Goal: Task Accomplishment & Management: Manage account settings

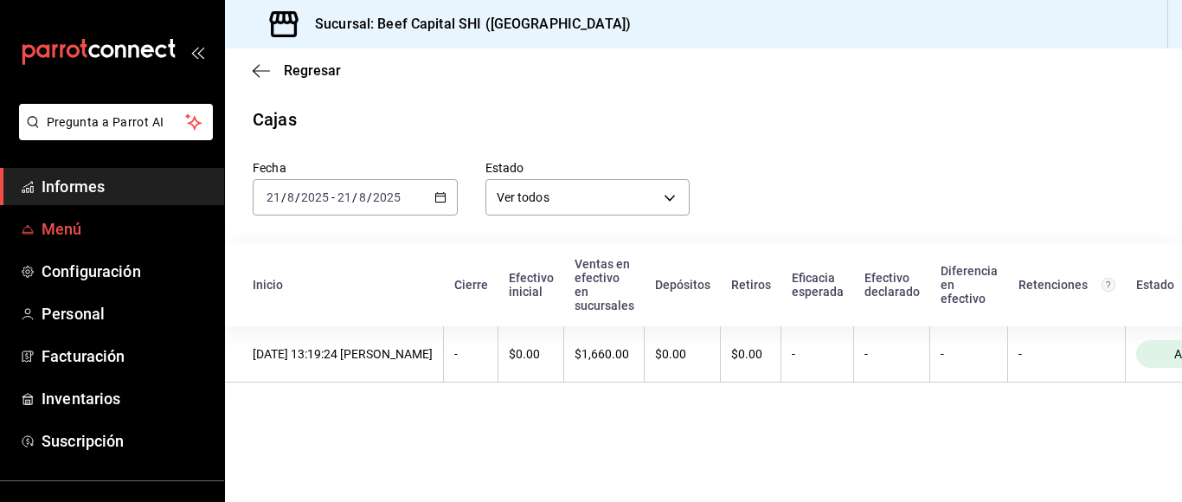
click at [61, 216] on link "Menú" at bounding box center [112, 228] width 224 height 37
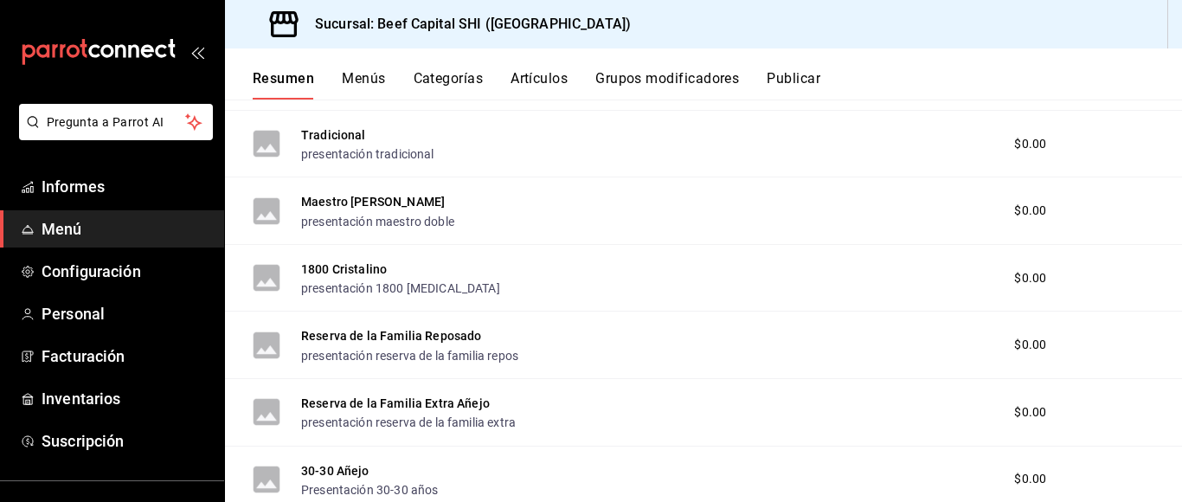
scroll to position [1646, 0]
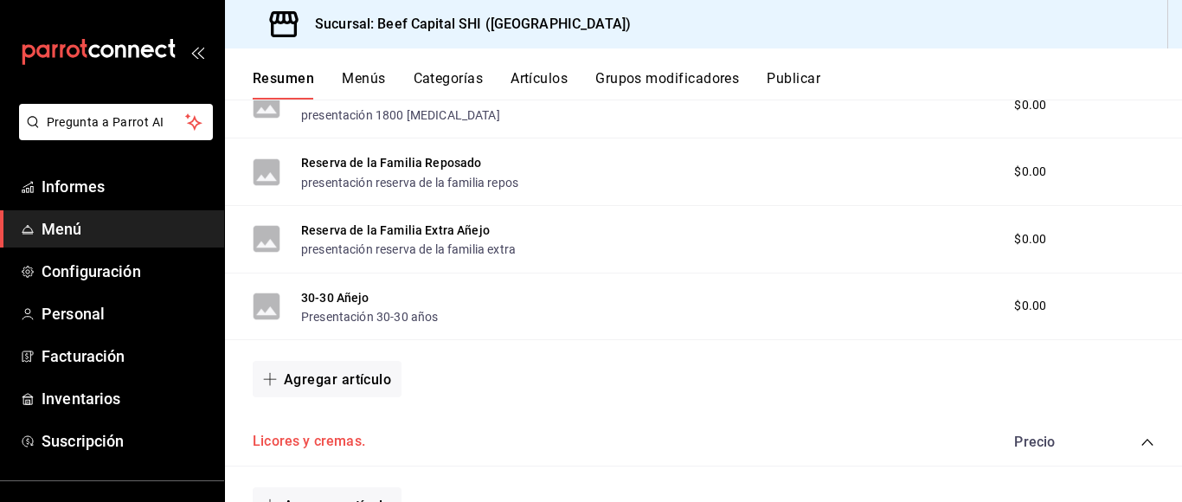
click at [289, 433] on font "Licores y cremas." at bounding box center [309, 441] width 112 height 16
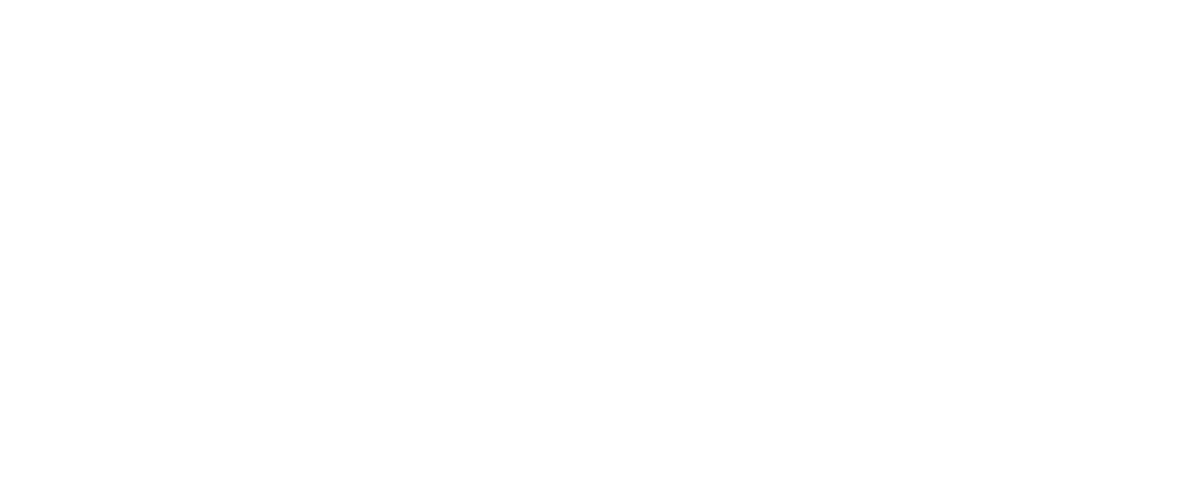
drag, startPoint x: 416, startPoint y: 234, endPoint x: 370, endPoint y: 137, distance: 107.2
click at [413, 7] on html "Texto original Valora esta traducción Tu opinión servirá para ayudar a mejorar …" at bounding box center [591, 3] width 1182 height 7
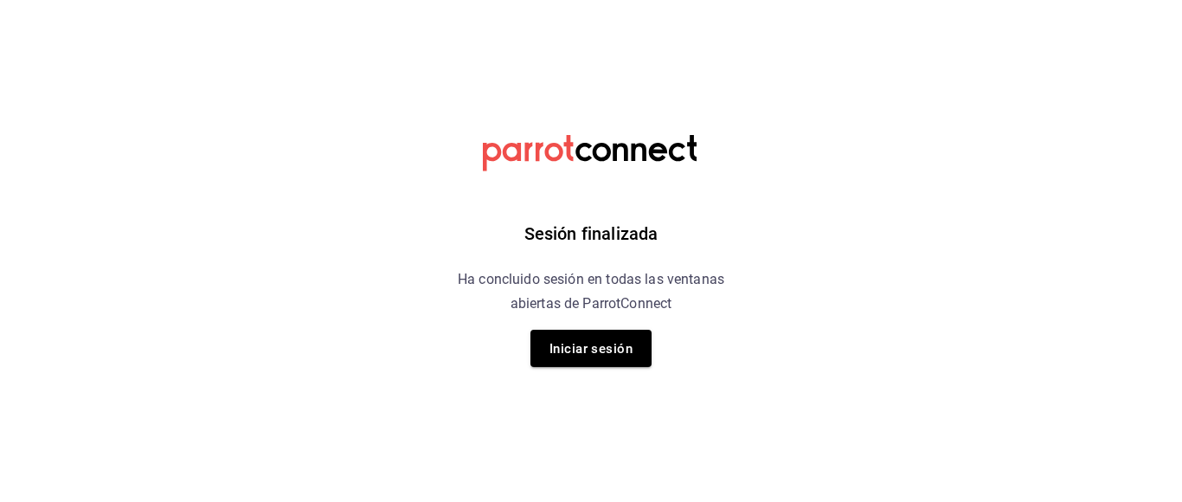
click at [607, 343] on font "Iniciar sesión" at bounding box center [590, 349] width 83 height 16
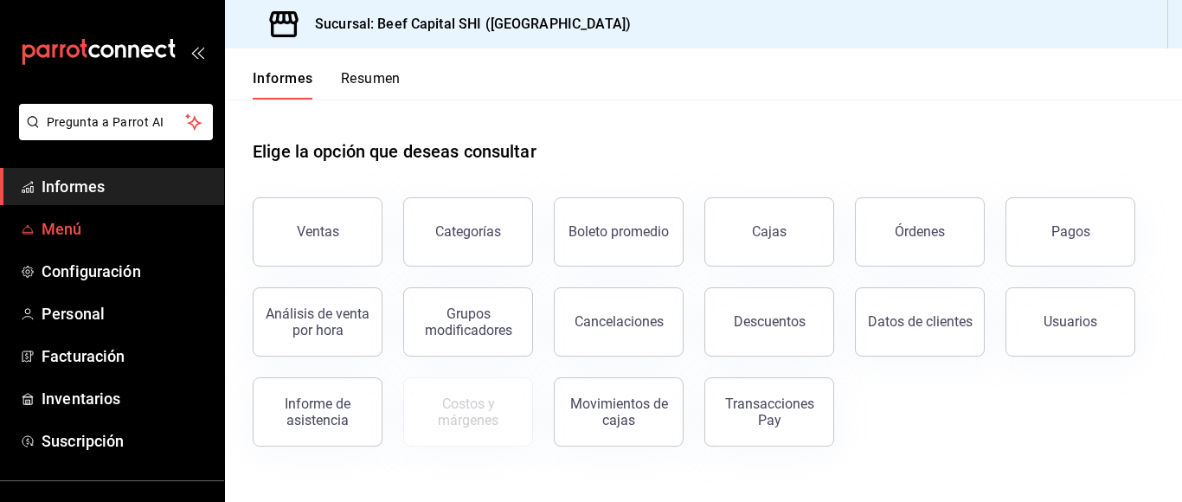
click at [69, 224] on font "Menú" at bounding box center [62, 229] width 41 height 18
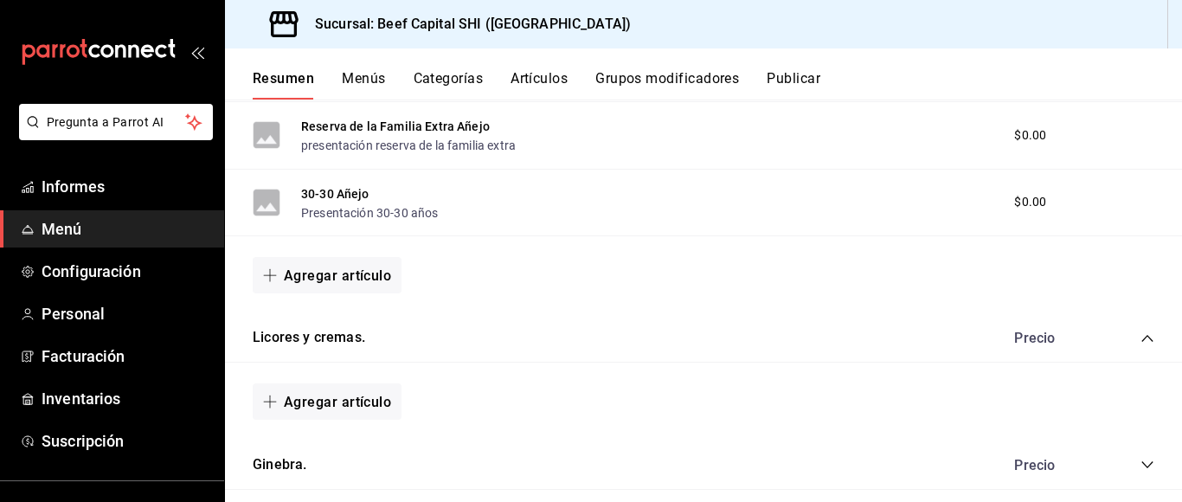
scroll to position [1713, 0]
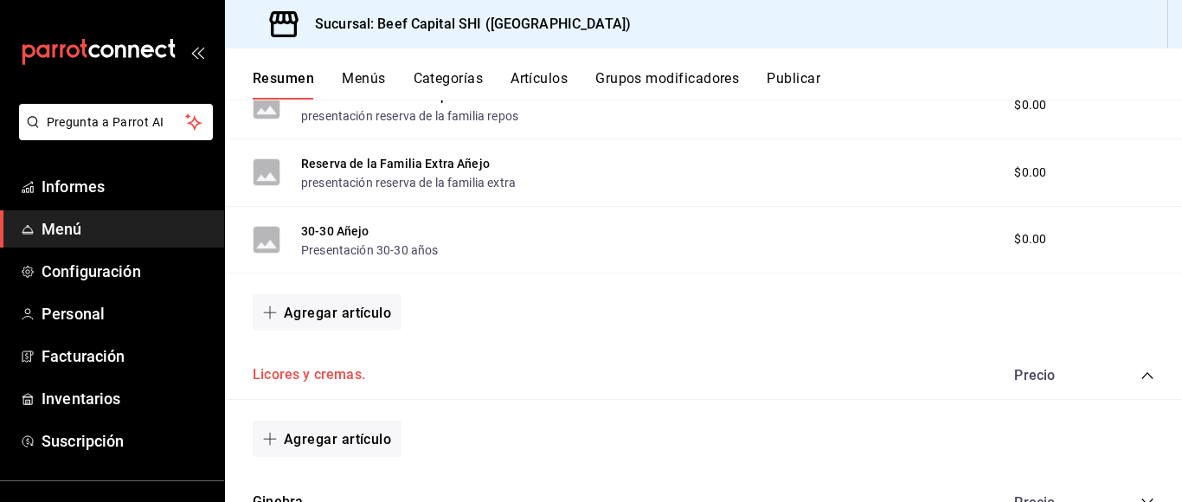
click at [324, 367] on font "Licores y cremas." at bounding box center [309, 375] width 112 height 16
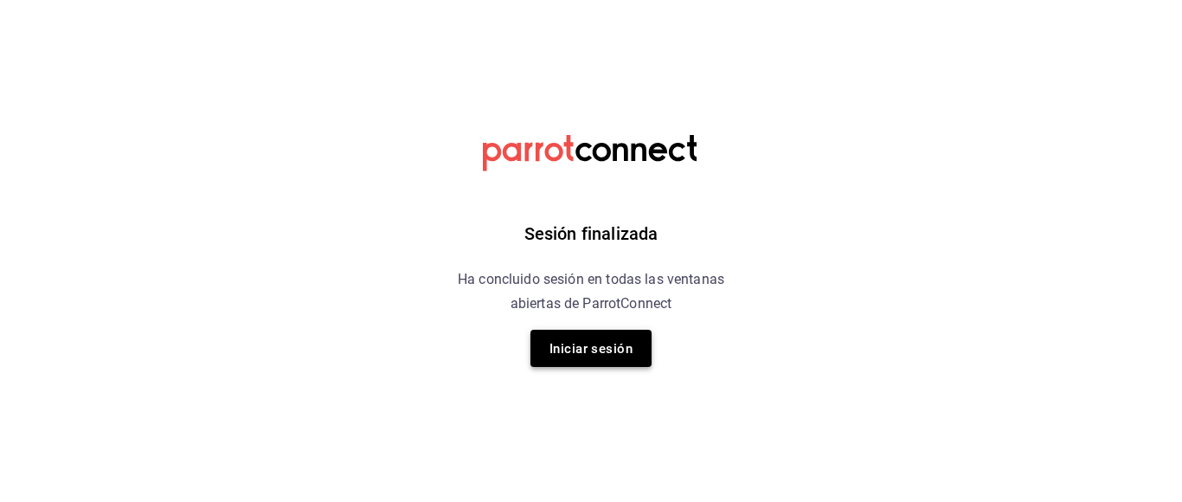
click at [555, 349] on font "Iniciar sesión" at bounding box center [590, 349] width 83 height 16
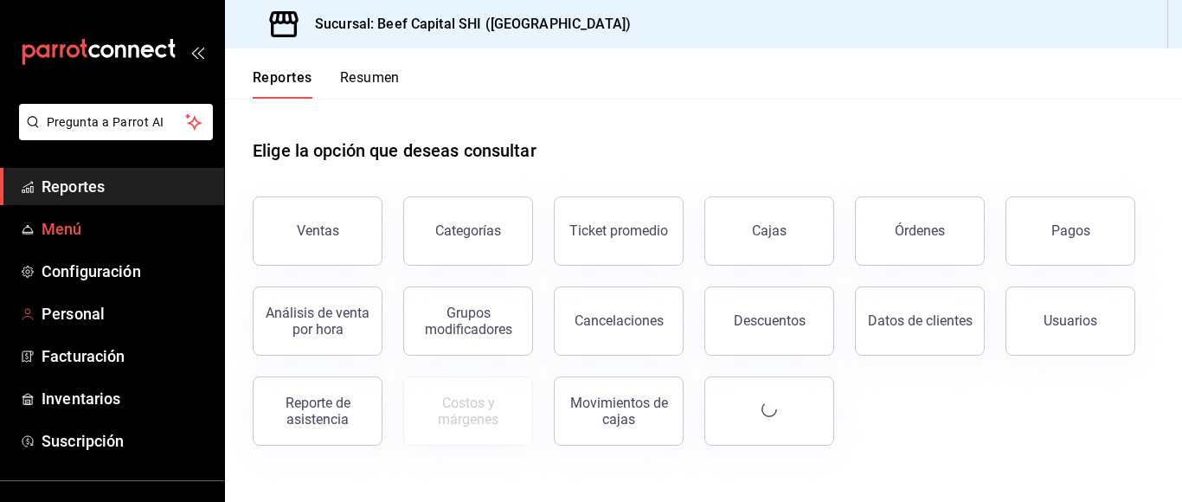
click at [55, 222] on span "Menú" at bounding box center [126, 228] width 169 height 23
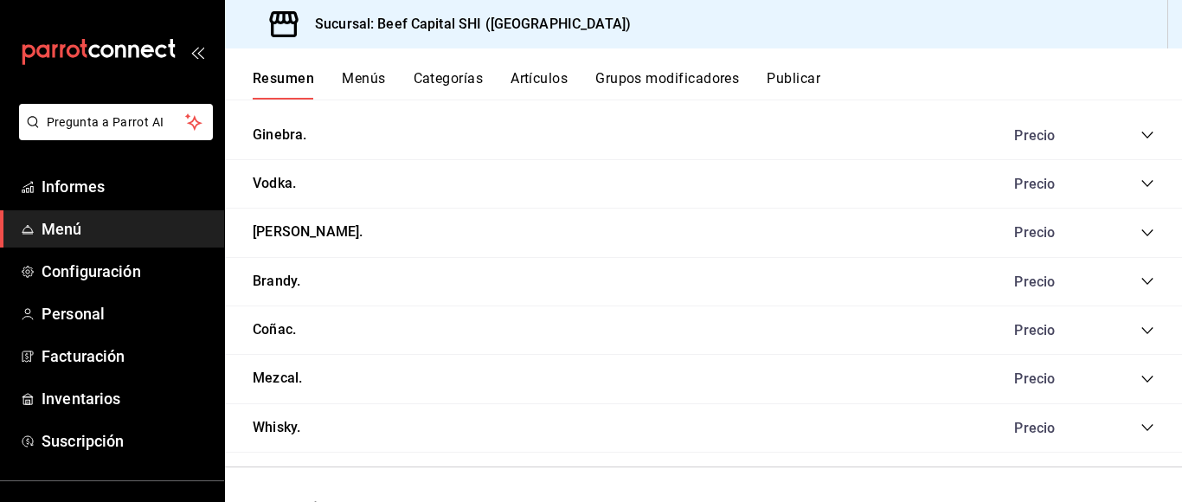
scroll to position [1820, 0]
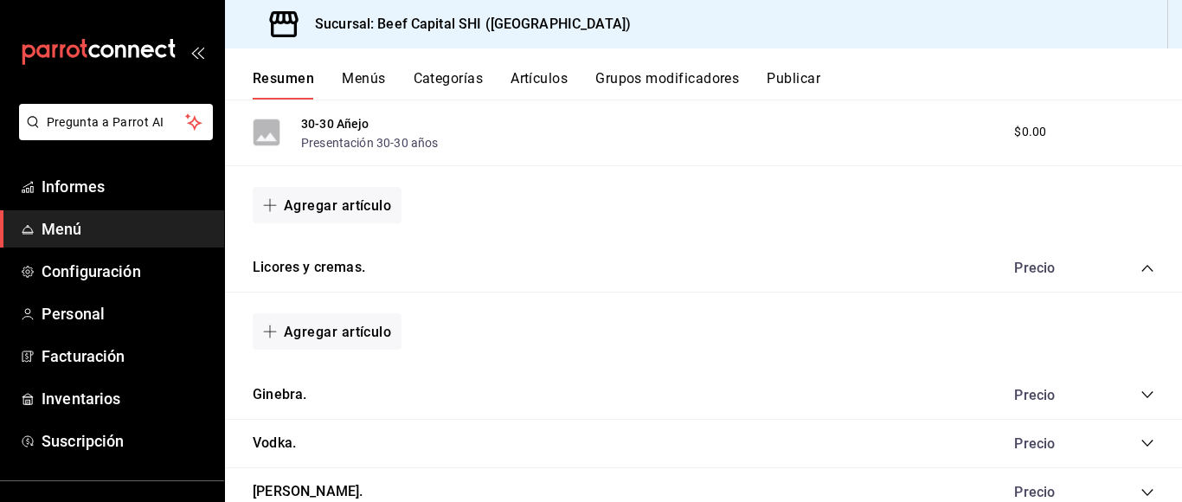
click at [322, 324] on font "Agregar artículo" at bounding box center [337, 332] width 107 height 16
click at [310, 393] on font "Artículo nuevo" at bounding box center [312, 392] width 79 height 14
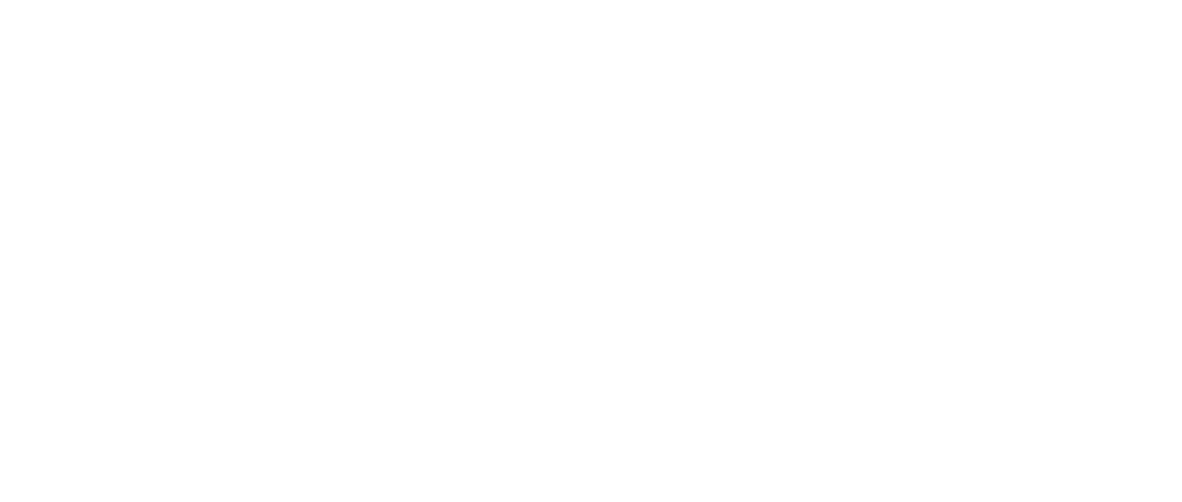
drag, startPoint x: 364, startPoint y: 163, endPoint x: 341, endPoint y: 124, distance: 45.4
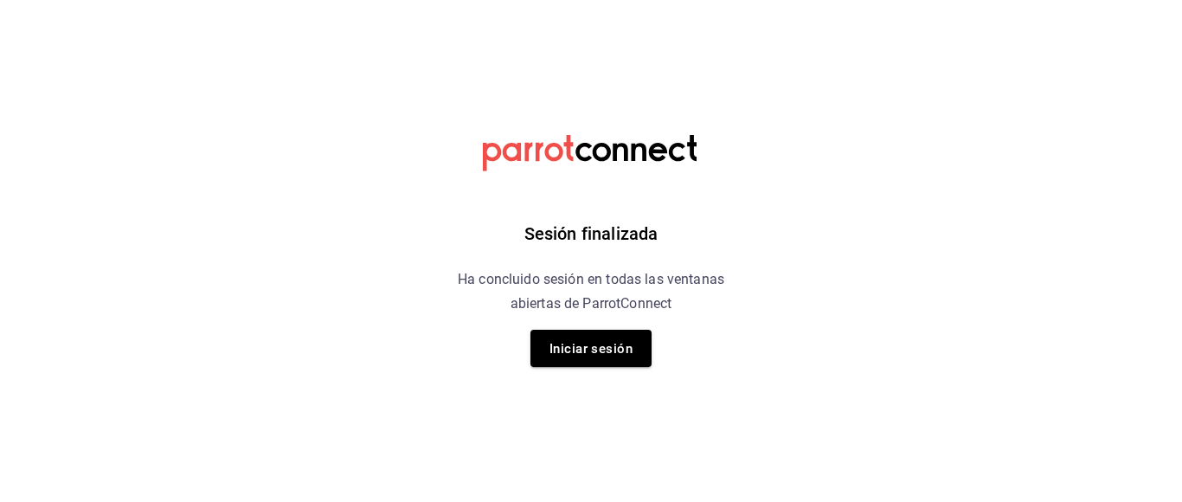
click at [609, 336] on button "Iniciar sesión" at bounding box center [590, 348] width 121 height 37
click at [623, 0] on html "Sesión finalizada Ha concluido sesión en todas las ventanas abiertas de ParrotC…" at bounding box center [591, 0] width 1182 height 0
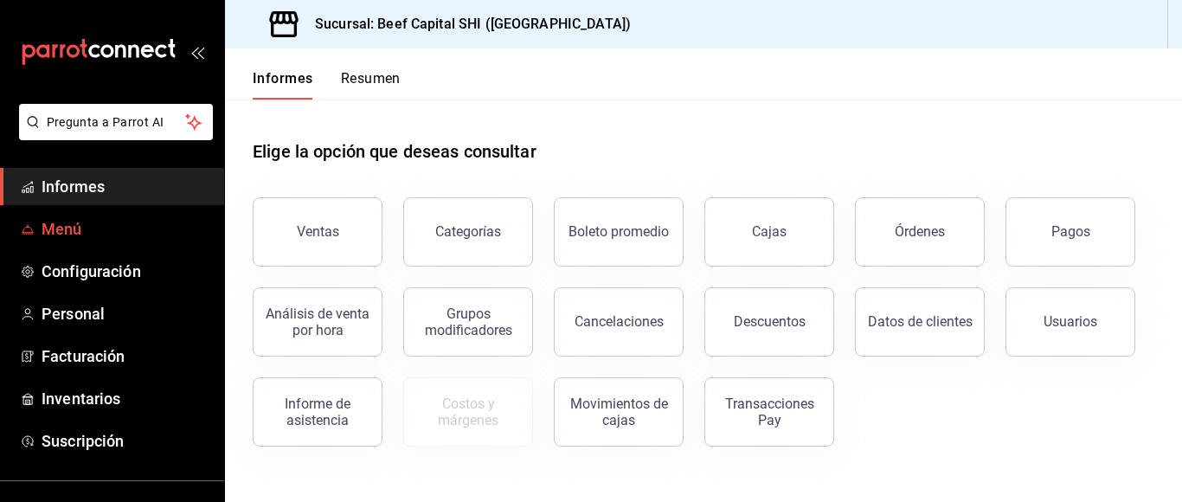
click at [49, 231] on font "Menú" at bounding box center [62, 229] width 41 height 18
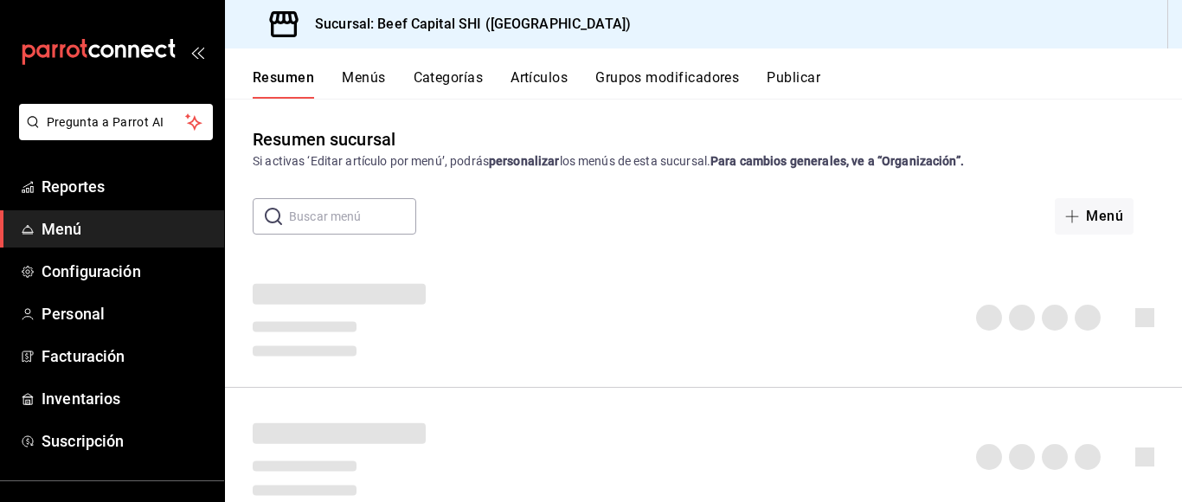
click at [59, 231] on span "Menú" at bounding box center [126, 228] width 169 height 23
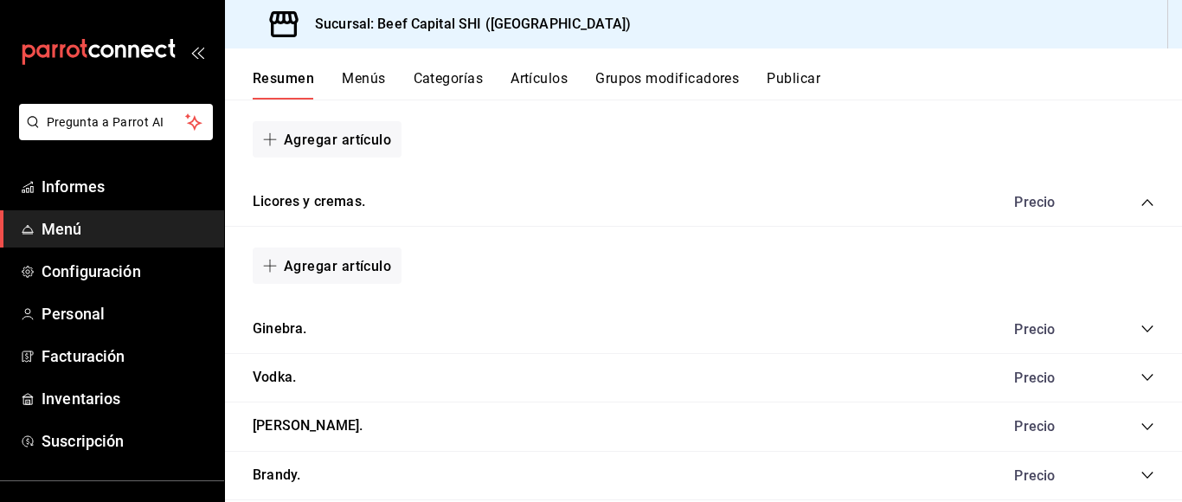
scroll to position [1713, 0]
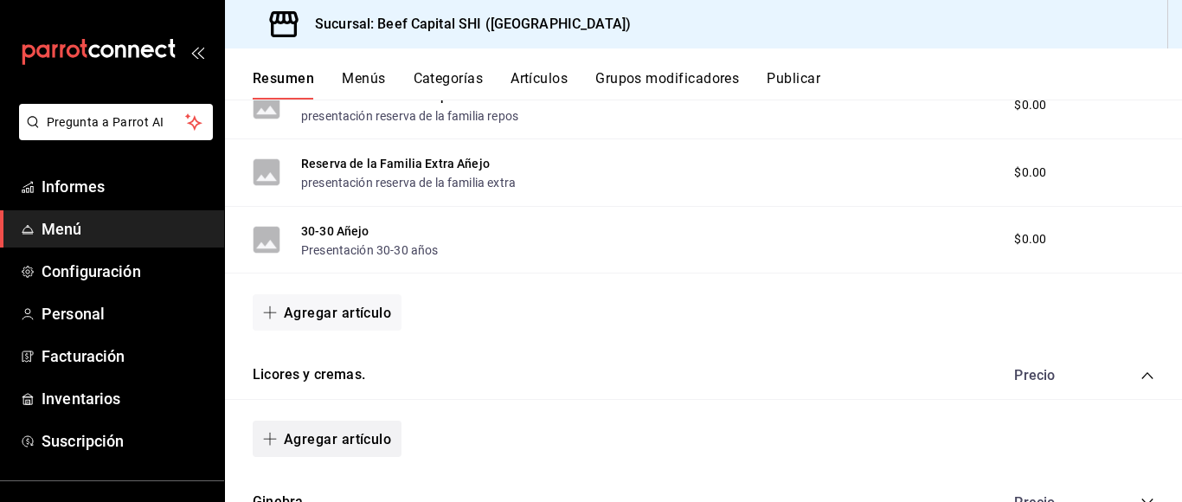
click at [317, 431] on font "Agregar artículo" at bounding box center [337, 439] width 107 height 16
click at [332, 453] on font "Artículo nuevo" at bounding box center [312, 459] width 79 height 14
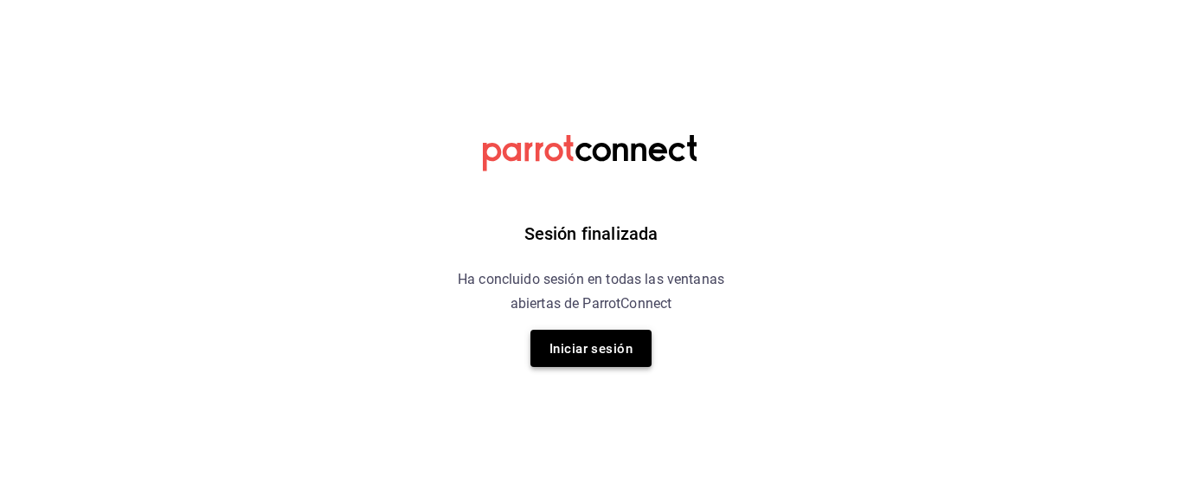
click at [595, 351] on font "Iniciar sesión" at bounding box center [590, 349] width 83 height 16
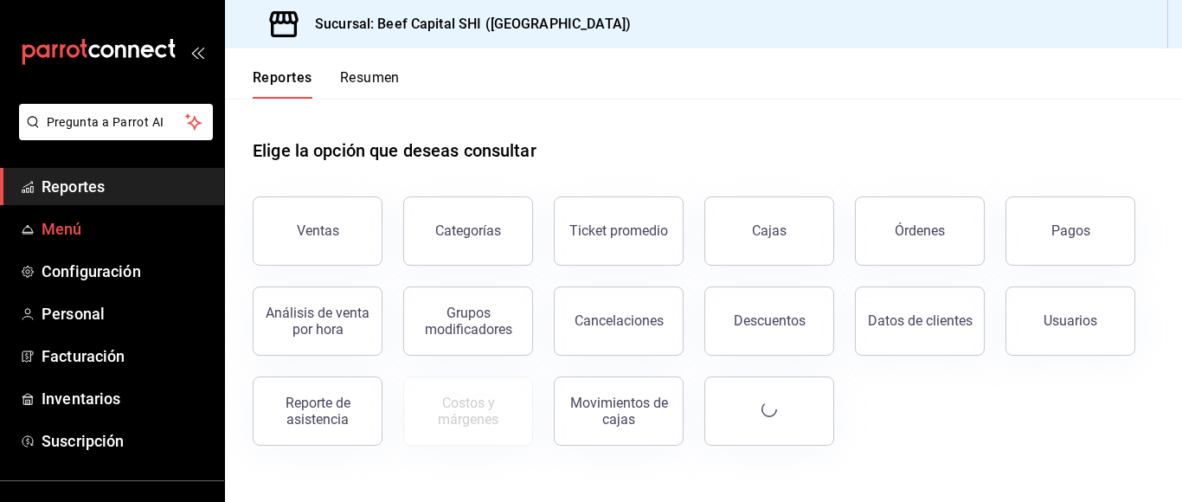
click at [61, 226] on span "Menú" at bounding box center [126, 228] width 169 height 23
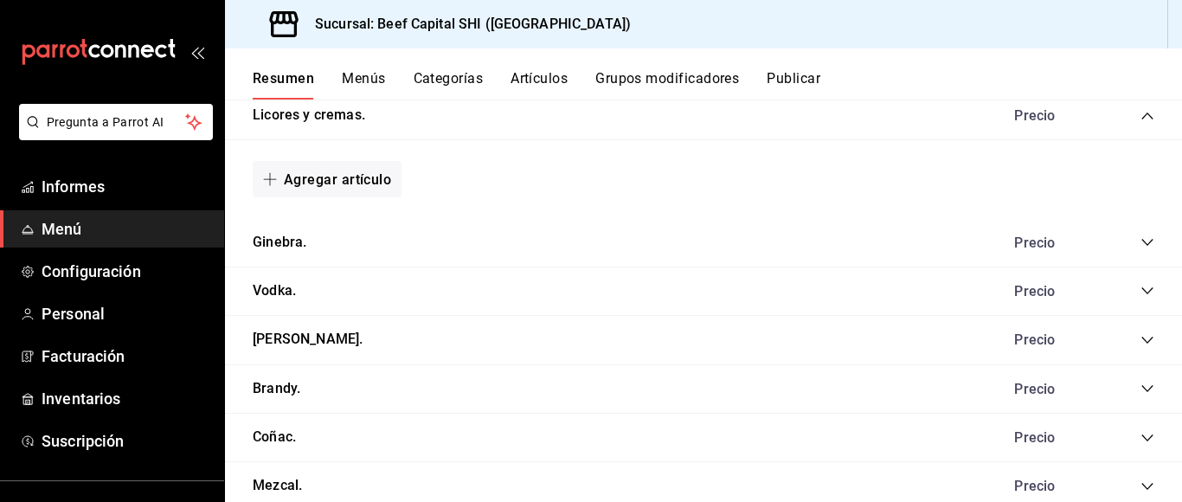
scroll to position [1799, 0]
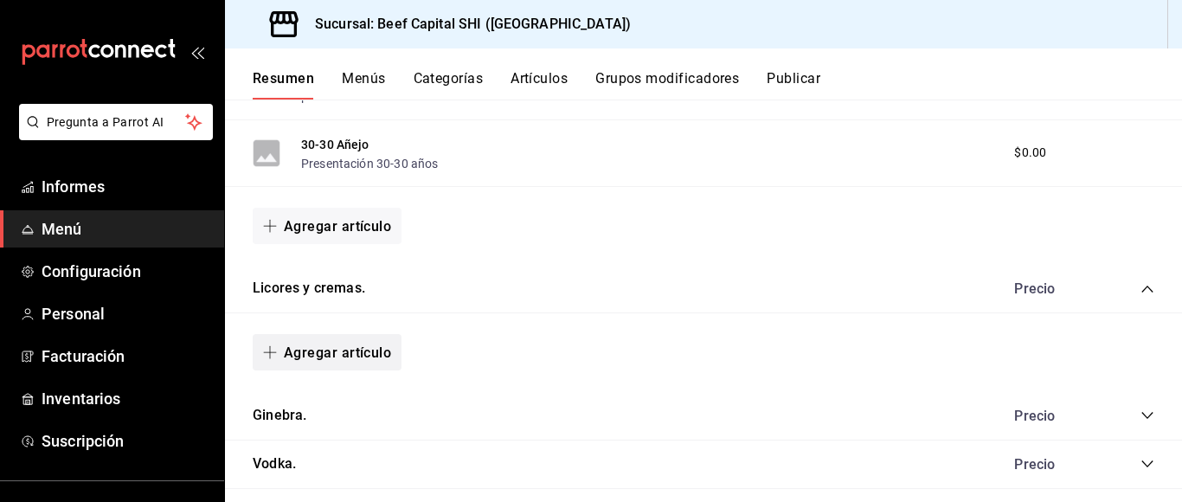
click at [317, 344] on font "Agregar artículo" at bounding box center [337, 352] width 107 height 16
click at [317, 370] on font "Artículo existente" at bounding box center [320, 369] width 94 height 14
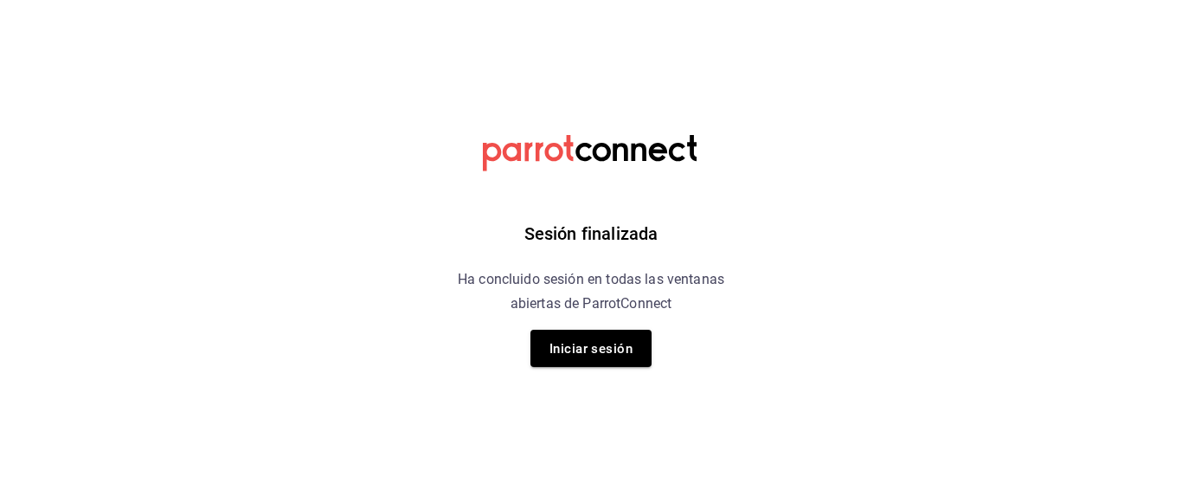
drag, startPoint x: 610, startPoint y: 347, endPoint x: 586, endPoint y: 352, distance: 24.8
click at [608, 347] on font "Iniciar sesión" at bounding box center [590, 349] width 83 height 16
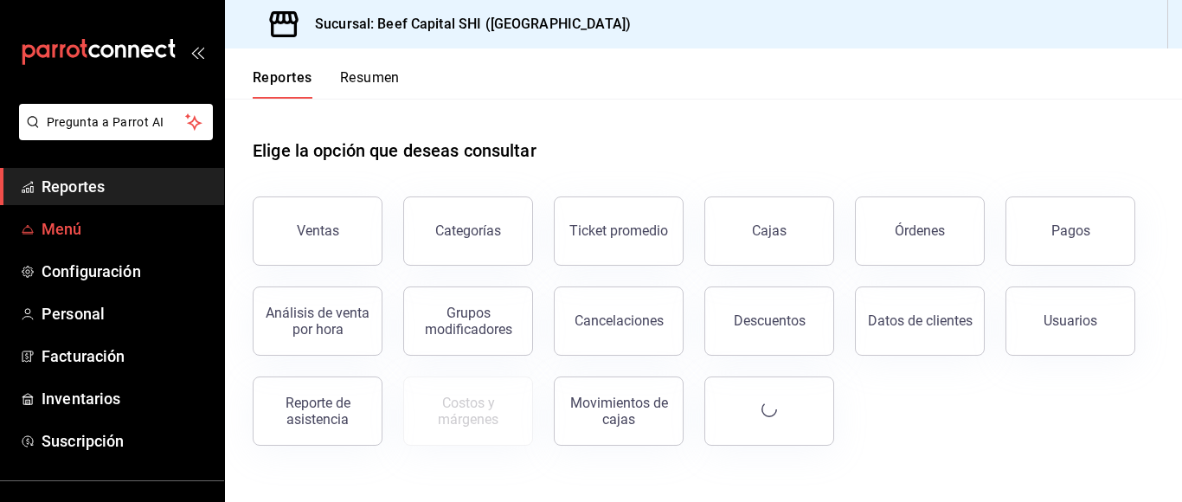
click at [61, 231] on span "Menú" at bounding box center [126, 228] width 169 height 23
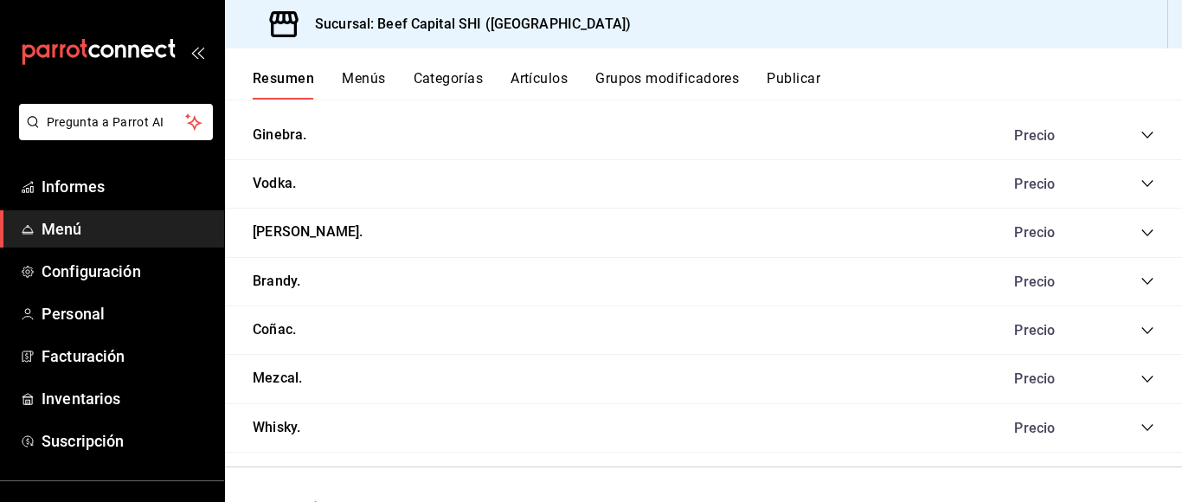
scroll to position [1734, 0]
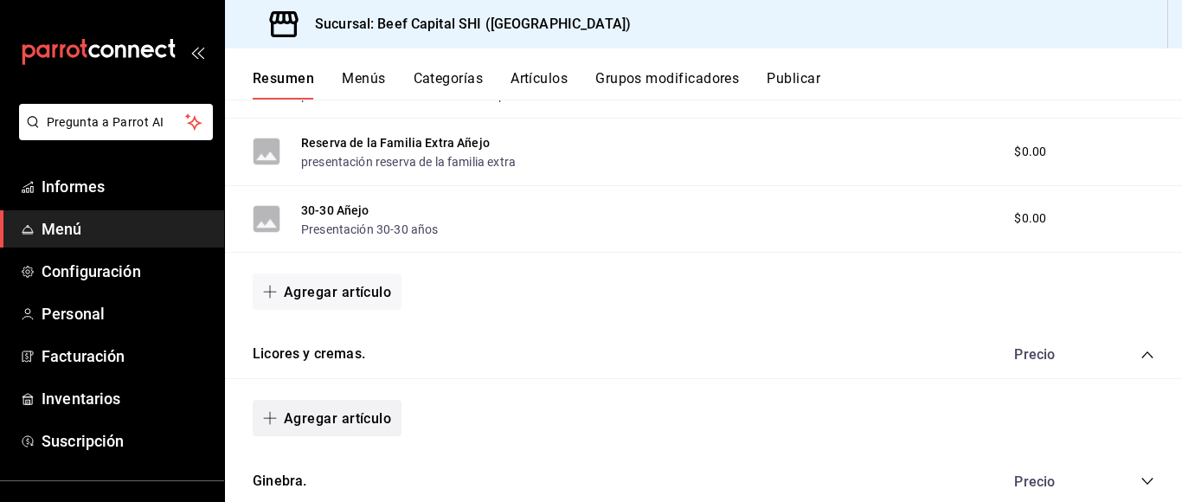
click at [311, 410] on font "Agregar artículo" at bounding box center [337, 418] width 107 height 16
click at [317, 412] on font "Artículo existente" at bounding box center [320, 416] width 94 height 14
click at [304, 415] on html "Pregunta a Parrot AI Informes Menú Configuración Personal Facturación Inventari…" at bounding box center [591, 251] width 1182 height 502
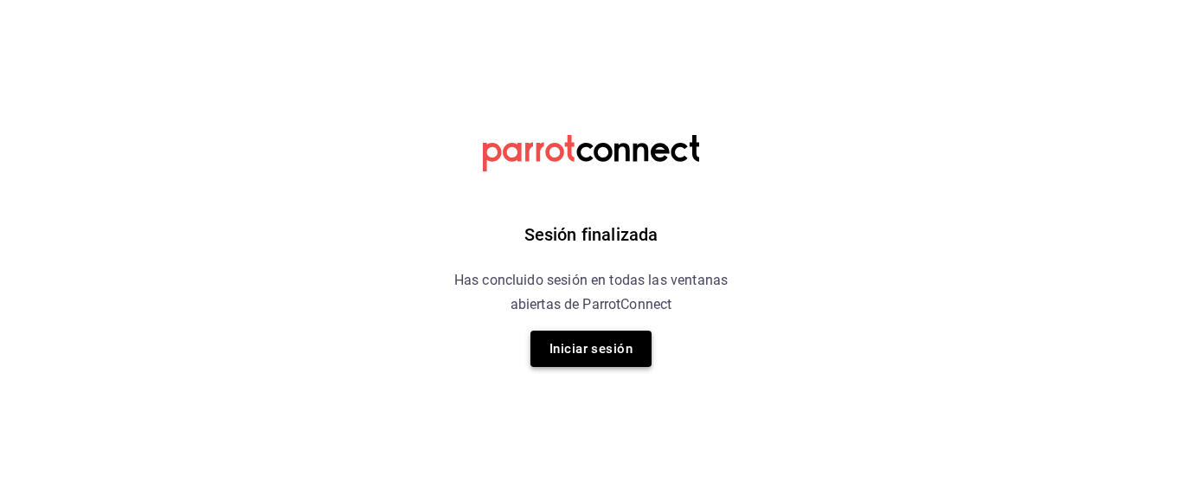
click at [603, 353] on button "Iniciar sesión" at bounding box center [590, 348] width 121 height 36
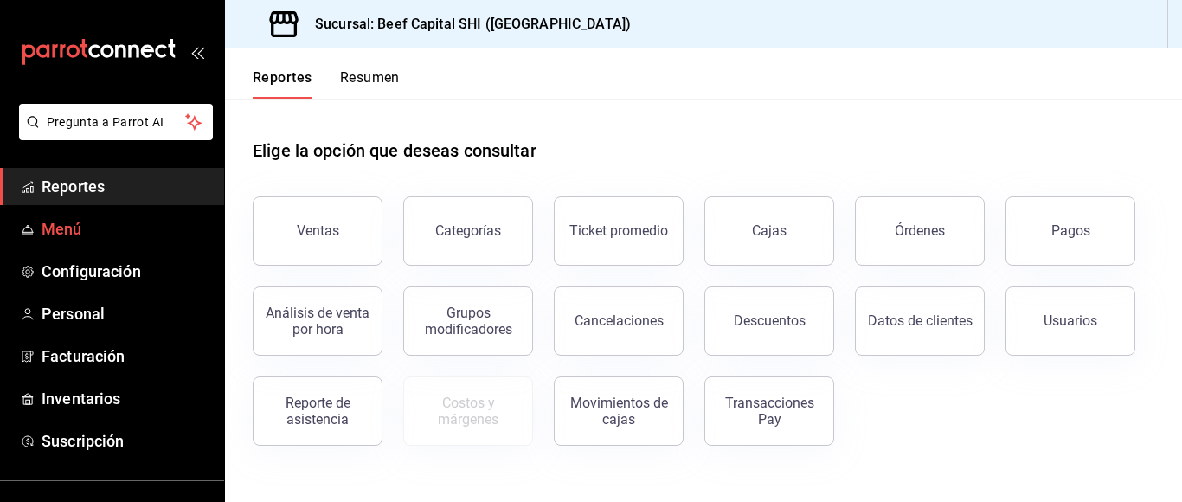
click at [69, 224] on span "Menú" at bounding box center [126, 228] width 169 height 23
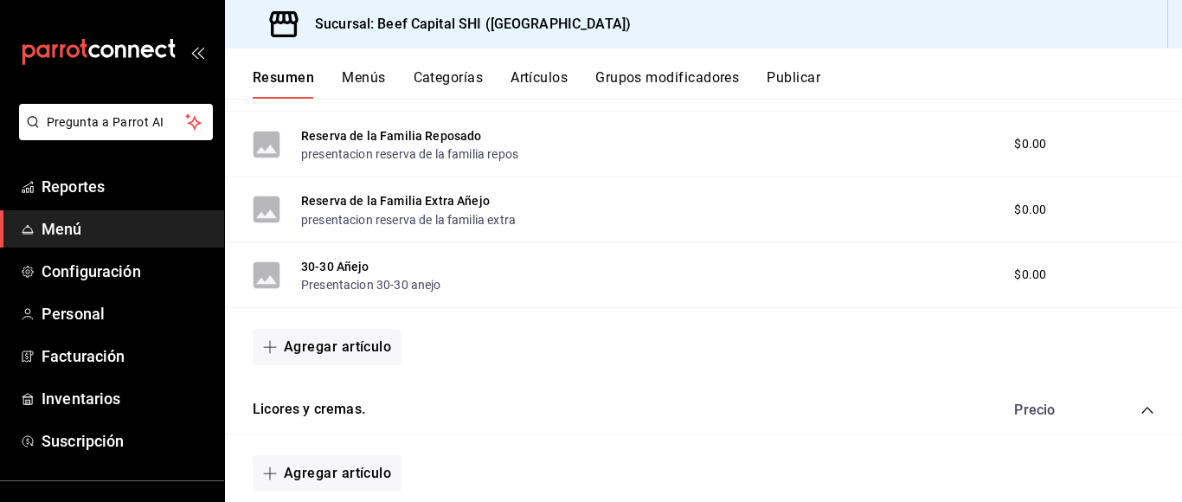
scroll to position [1644, 0]
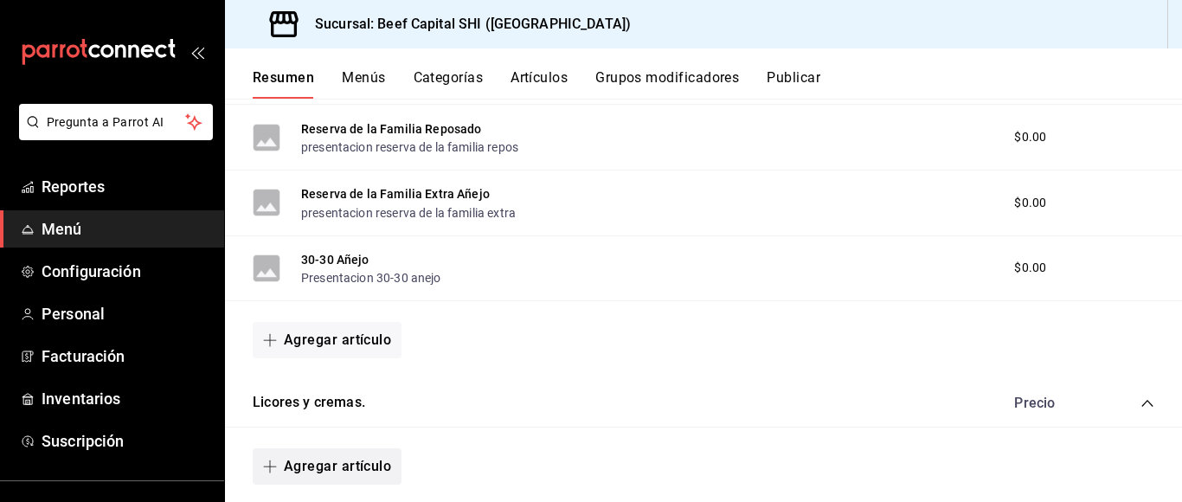
click at [286, 463] on button "Agregar artículo" at bounding box center [327, 466] width 149 height 36
click at [286, 464] on li "Artículo nuevo" at bounding box center [321, 460] width 136 height 42
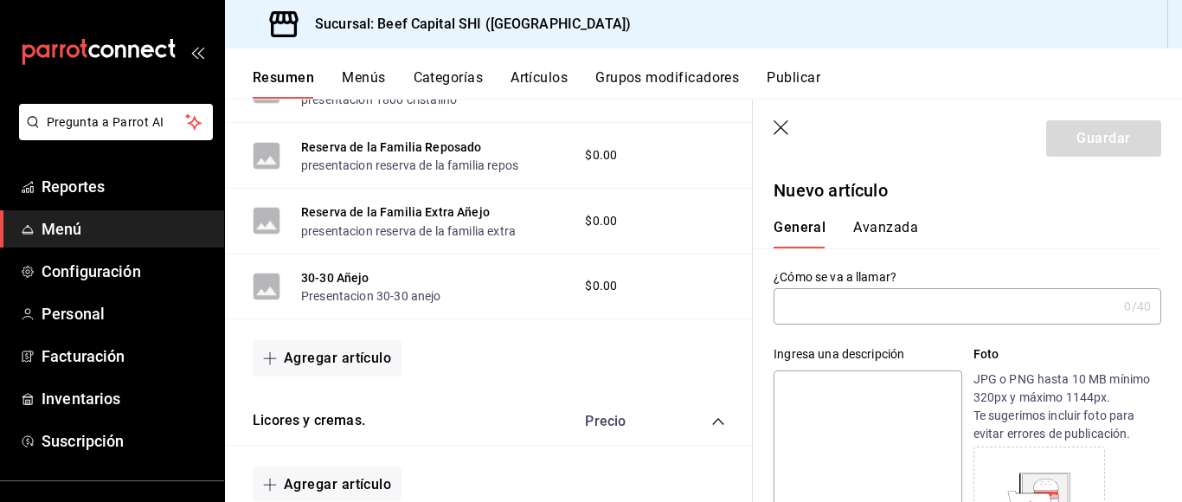
click at [822, 316] on input "text" at bounding box center [944, 306] width 343 height 35
click at [785, 307] on input "licor 43 .5ml" at bounding box center [941, 306] width 337 height 35
click at [790, 307] on input "licor 43 .5ml" at bounding box center [941, 306] width 337 height 35
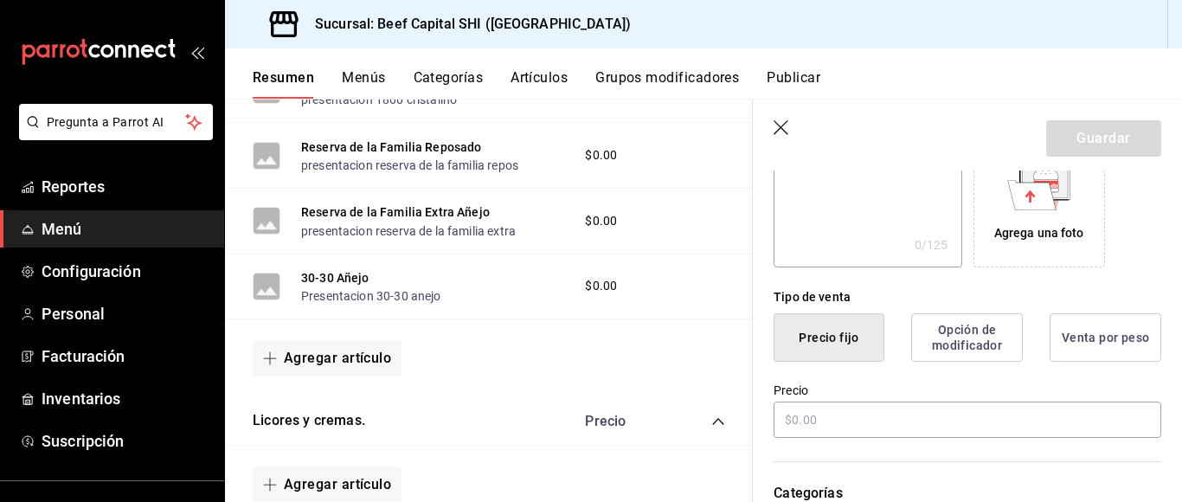
scroll to position [346, 0]
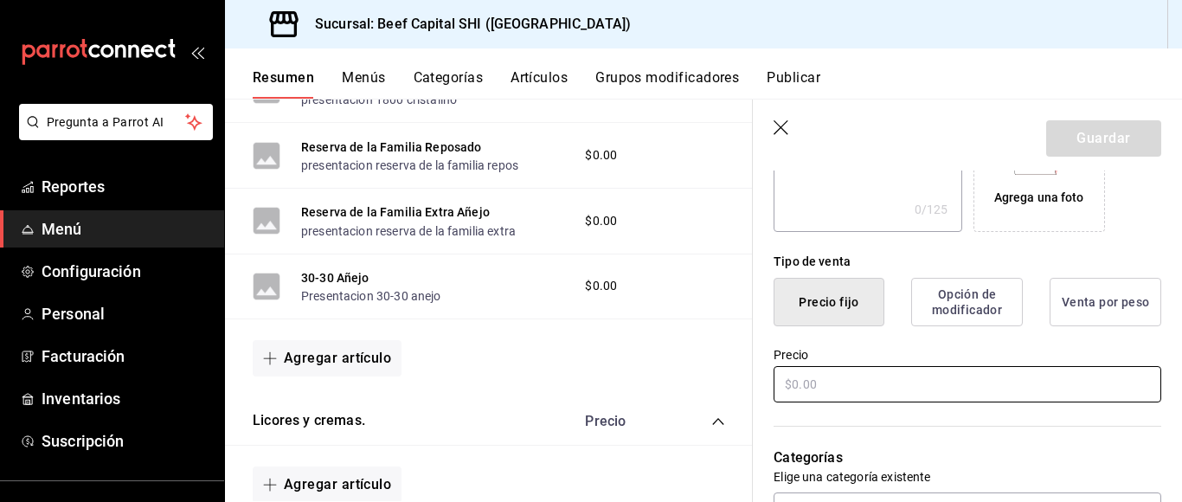
type input "Licor 43 .5ml"
click at [845, 381] on input "text" at bounding box center [967, 384] width 388 height 36
click at [798, 375] on input "$105.00" at bounding box center [967, 384] width 388 height 36
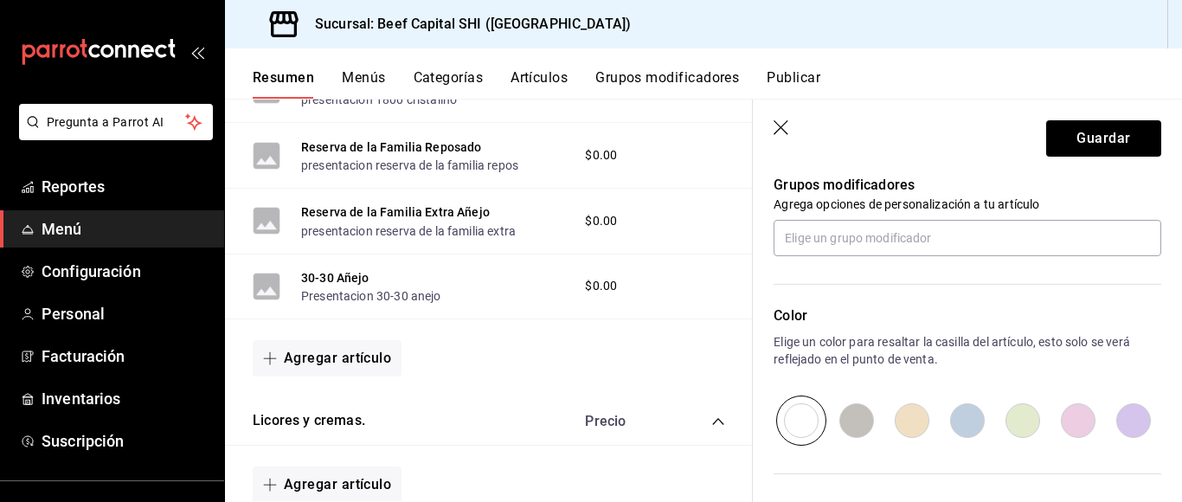
scroll to position [779, 0]
type input "$105.00"
click at [899, 417] on input "radio" at bounding box center [911, 419] width 55 height 50
radio input "true"
click at [1073, 136] on button "Guardar" at bounding box center [1103, 138] width 115 height 36
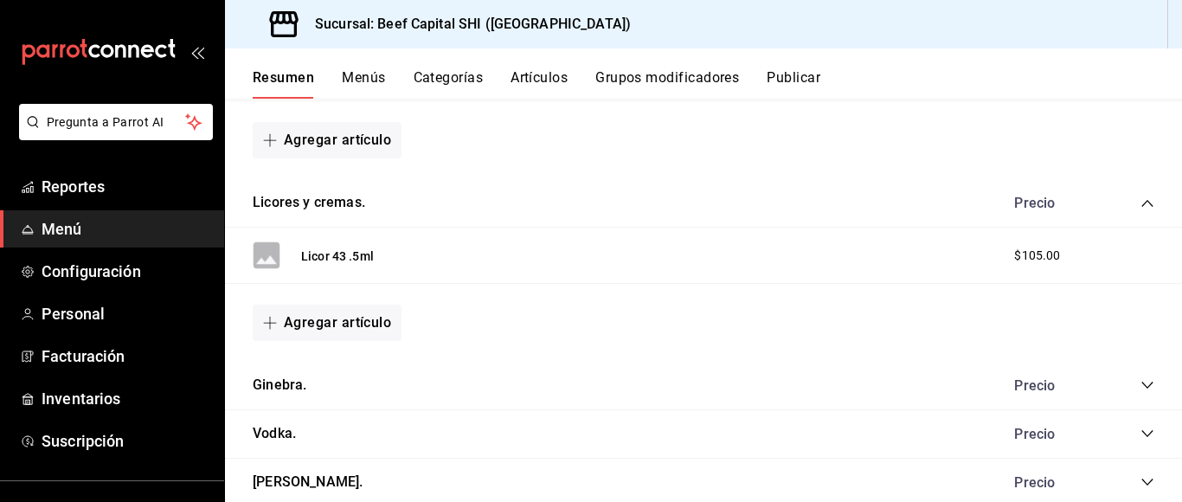
scroll to position [1835, 0]
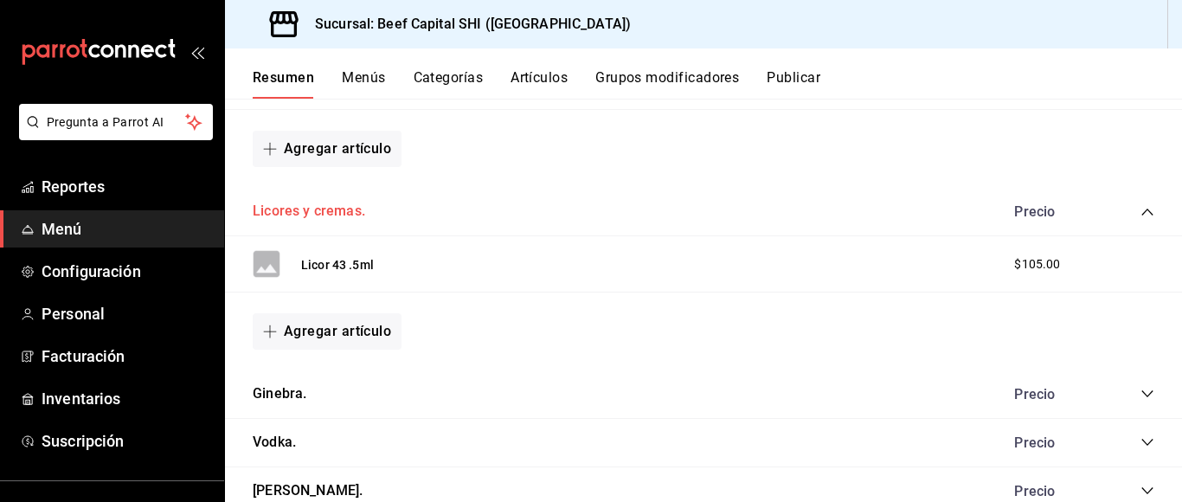
click at [310, 212] on button "Licores y cremas." at bounding box center [309, 212] width 112 height 20
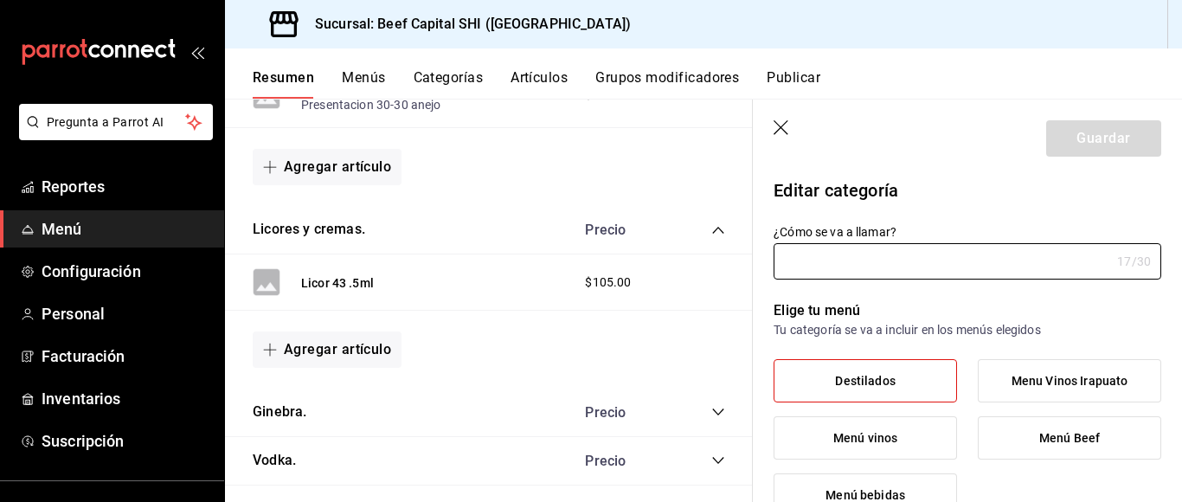
type input "Licores y cremas."
type input "1754449544541"
type input "29ecb08a-6ce3-462f-9296-ce171008a533"
radio input "false"
radio input "true"
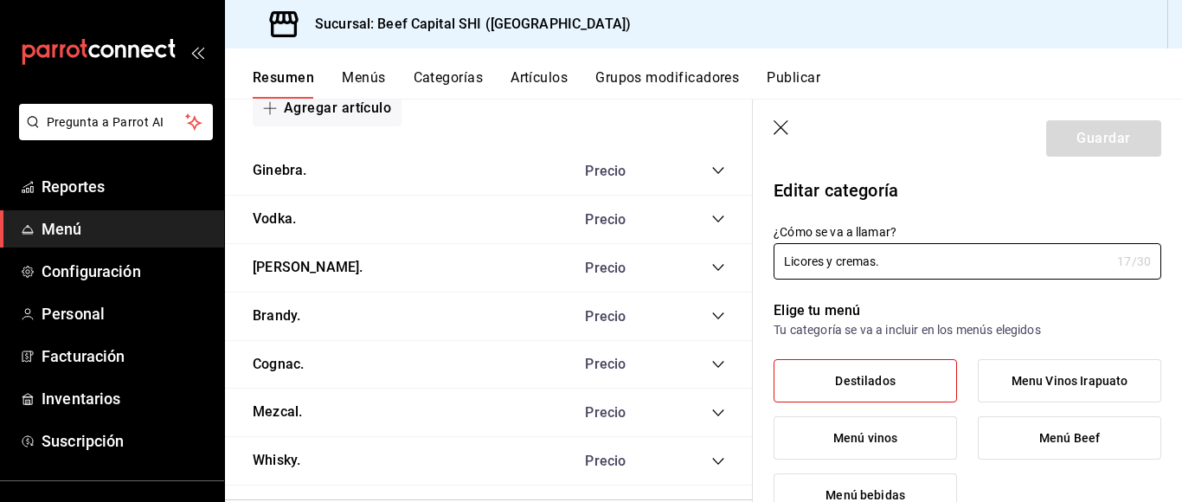
scroll to position [2545, 0]
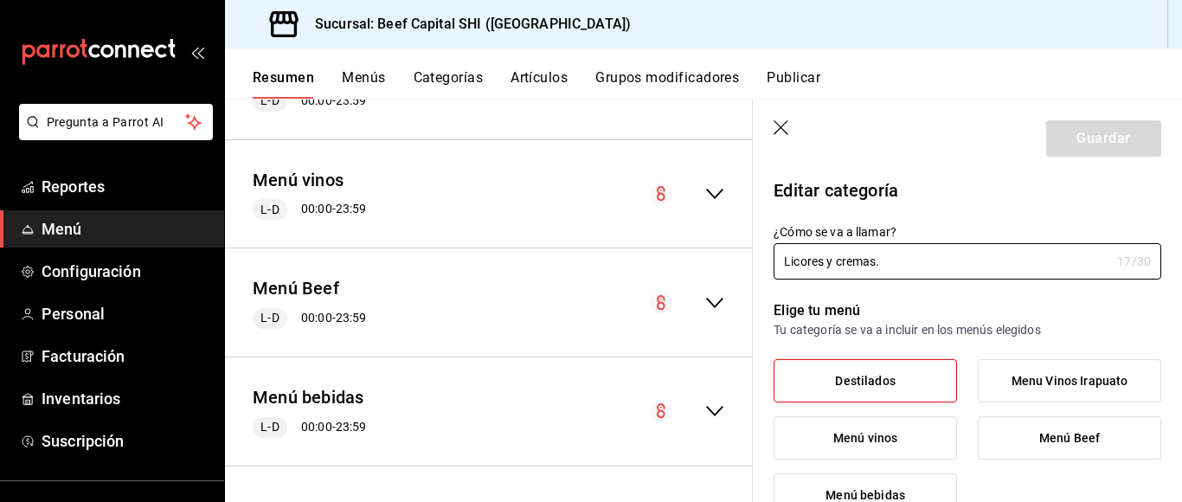
click at [704, 189] on icon "collapse-menu-row" at bounding box center [714, 193] width 21 height 21
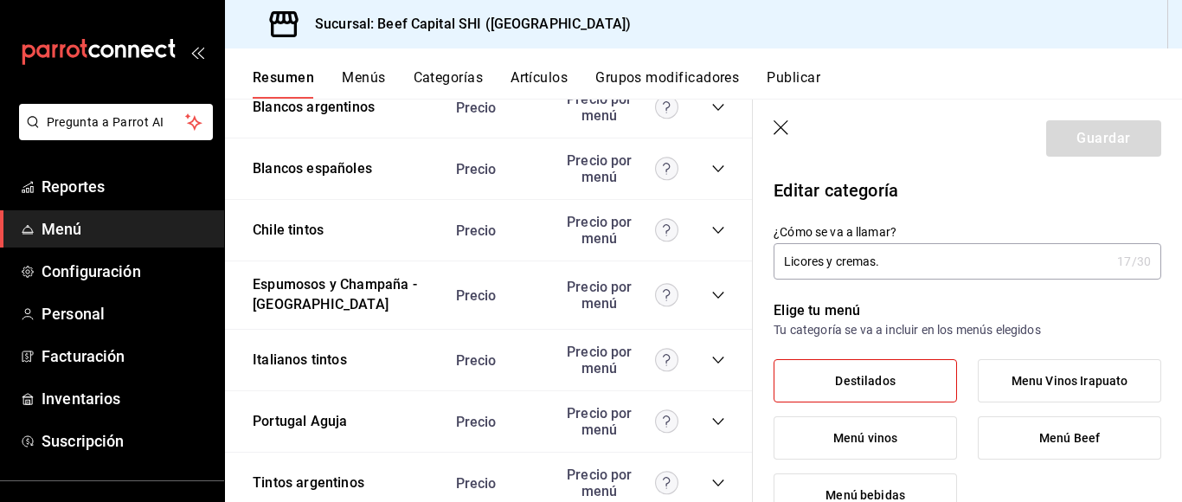
scroll to position [4566, 0]
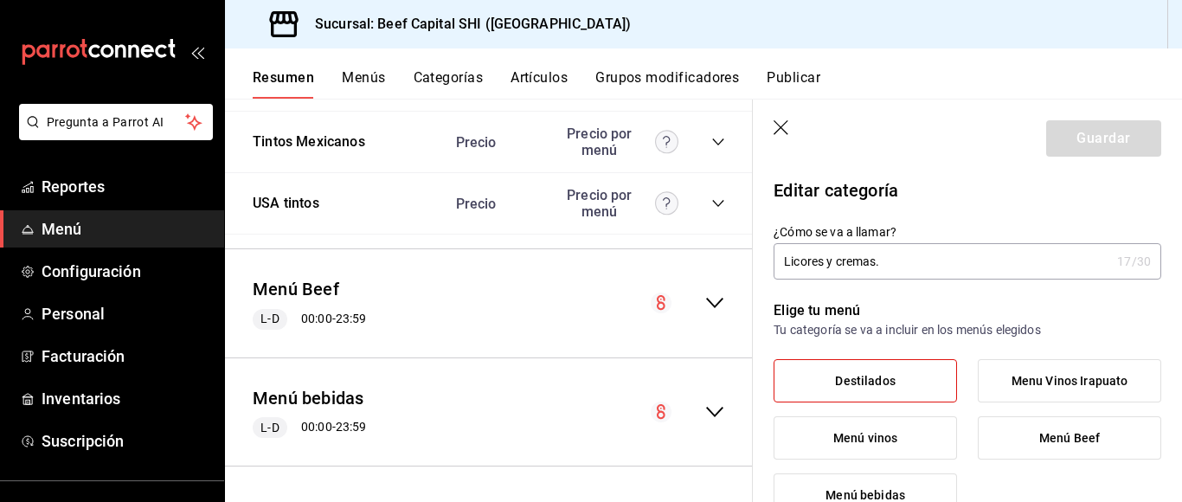
click at [704, 412] on icon "collapse-menu-row" at bounding box center [714, 411] width 21 height 21
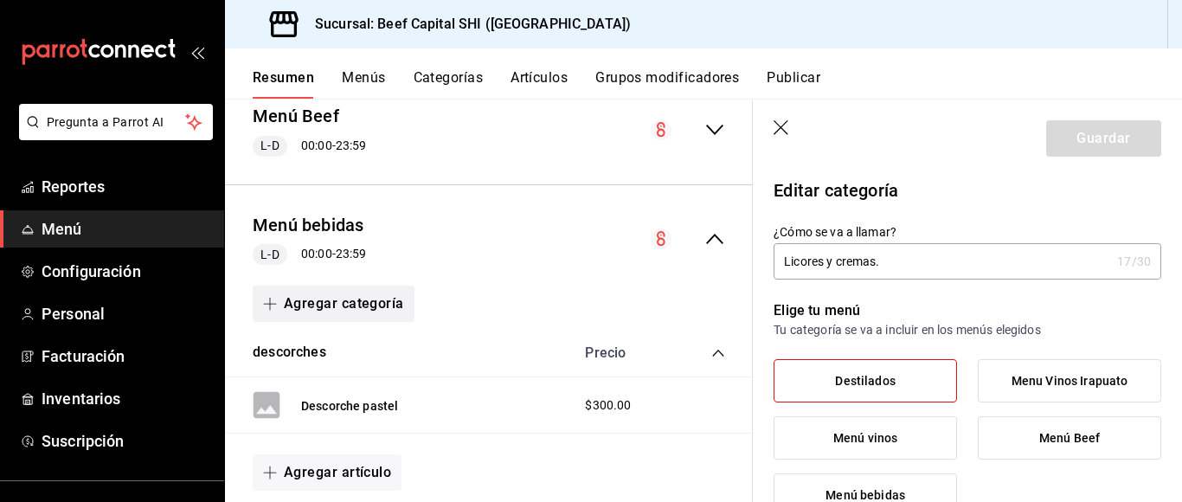
click at [323, 297] on button "Agregar categoría" at bounding box center [334, 303] width 162 height 36
click at [309, 393] on li "Categoría nueva" at bounding box center [327, 392] width 148 height 42
type input "Licores y cremas."
type input "ef92a35f-d604-4ad9-9c08-fb933a3710a4"
radio input "true"
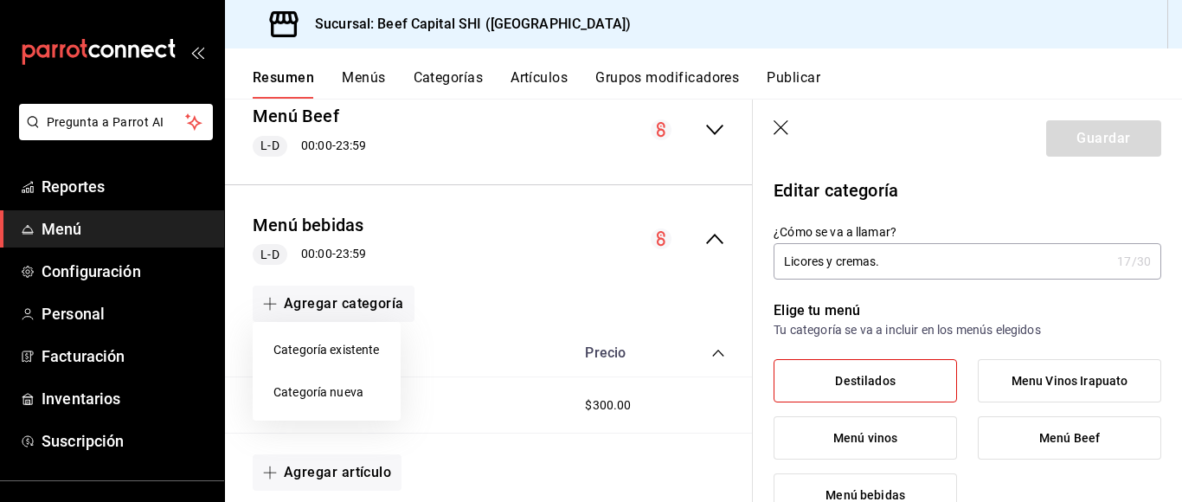
type input "1754449544541"
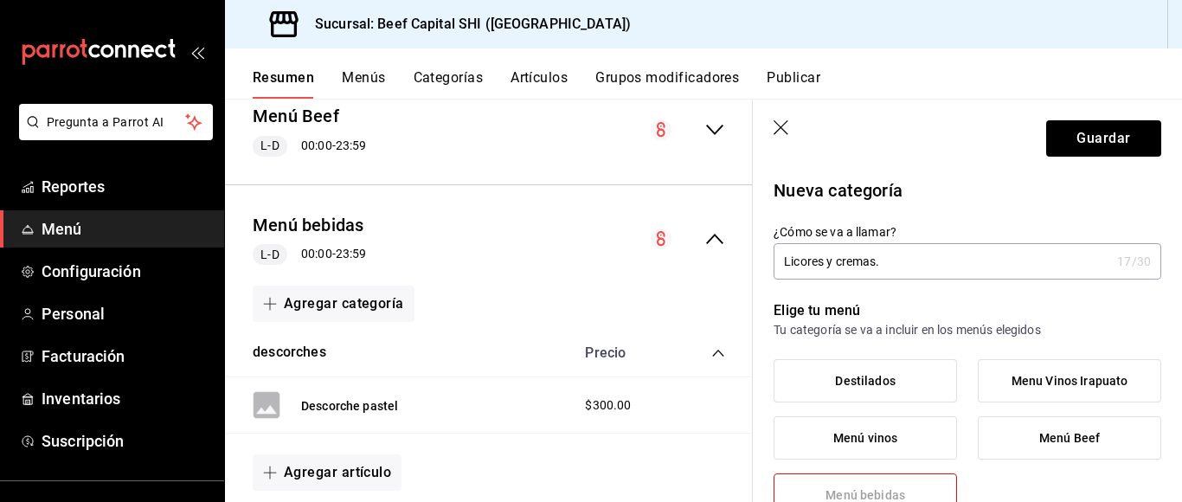
click at [876, 379] on div at bounding box center [591, 251] width 1182 height 502
type input "29ecb08a-6ce3-462f-9296-ce171008a533"
radio input "false"
radio input "true"
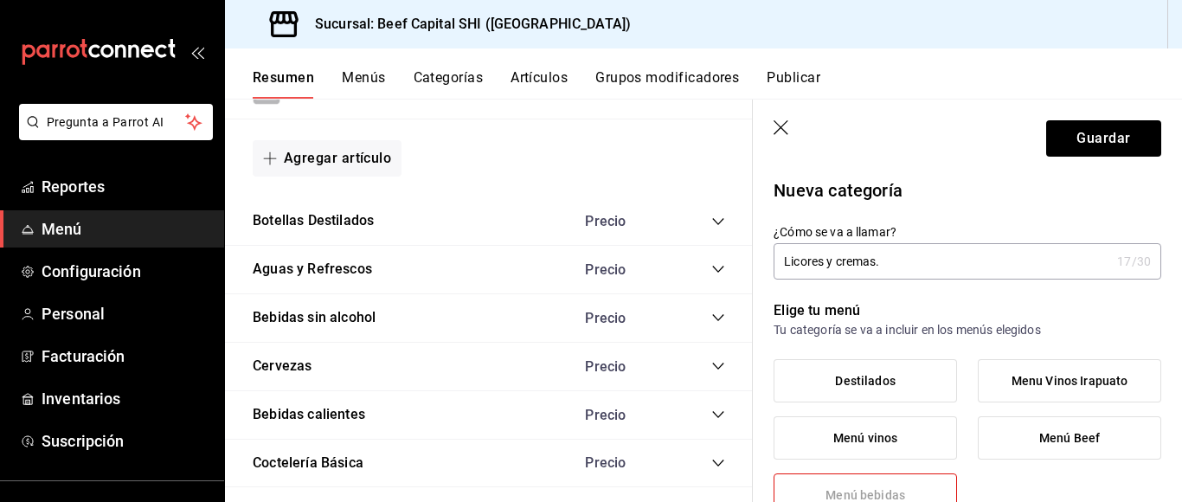
scroll to position [5971, 0]
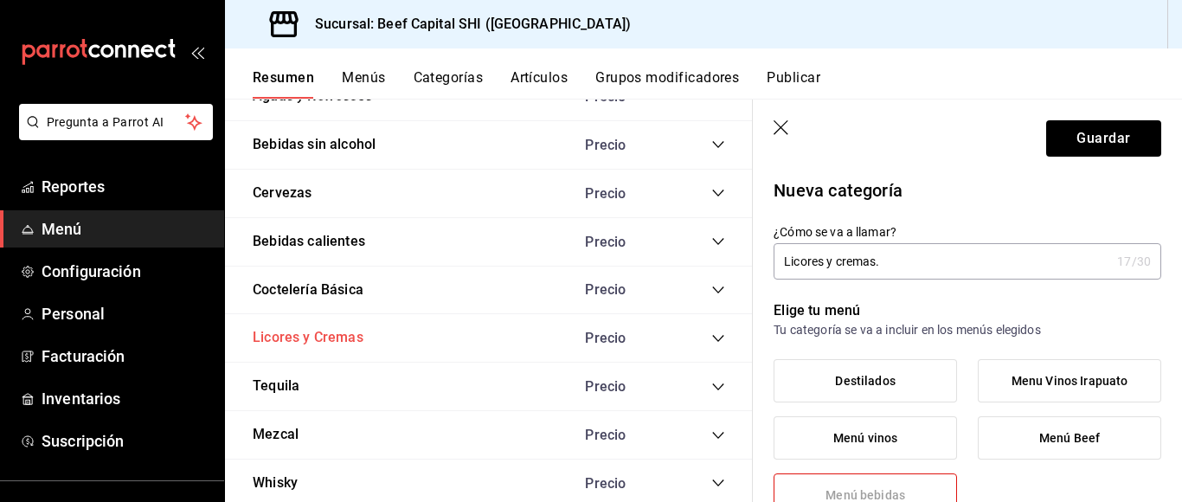
click at [711, 337] on icon "collapse-category-row" at bounding box center [718, 338] width 14 height 14
click at [344, 330] on button "Licores y Cremas" at bounding box center [308, 338] width 111 height 20
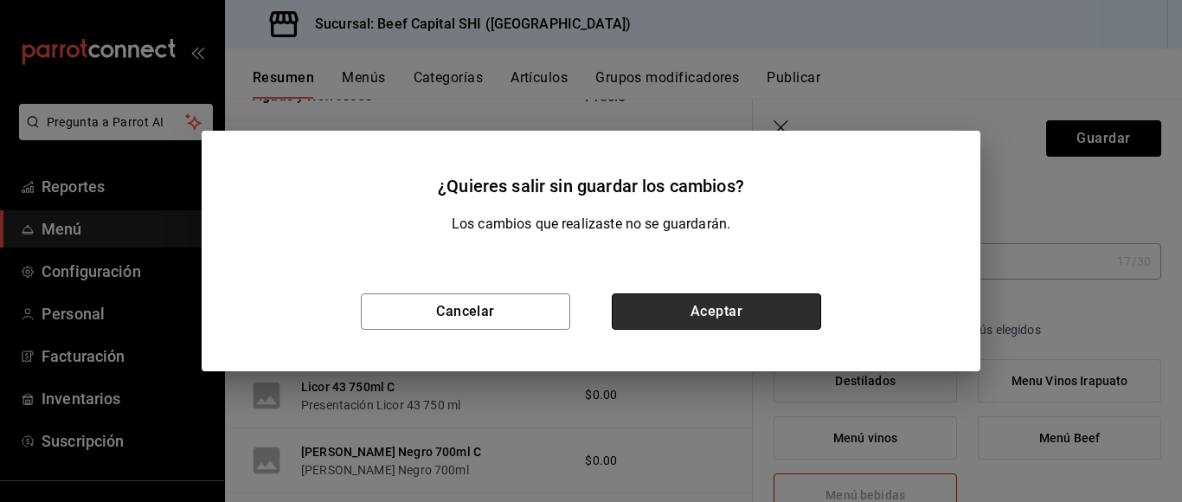
click at [765, 298] on button "Aceptar" at bounding box center [716, 311] width 209 height 36
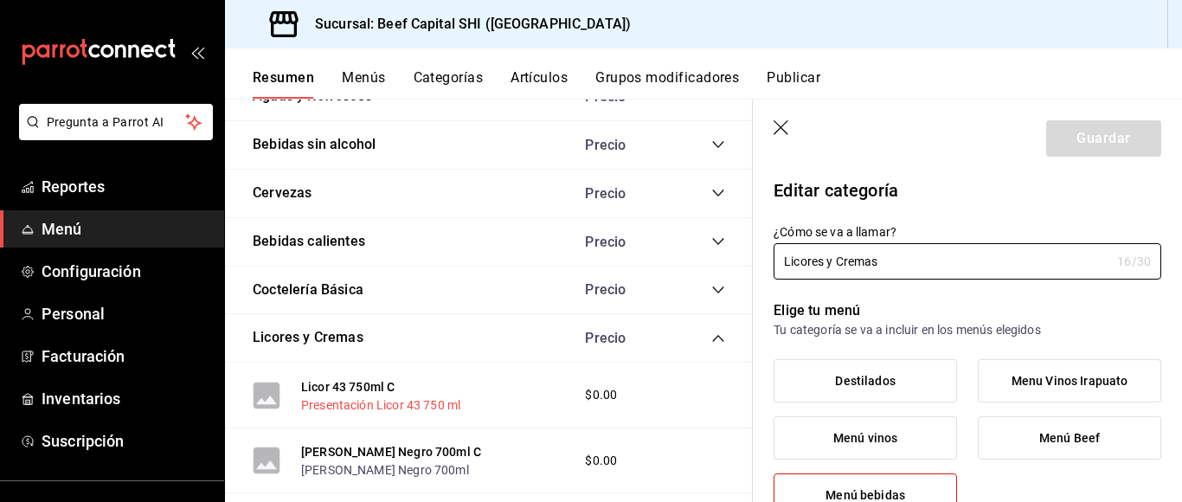
type input "29ecb08a-6ce3-462f-9296-ce171008a533"
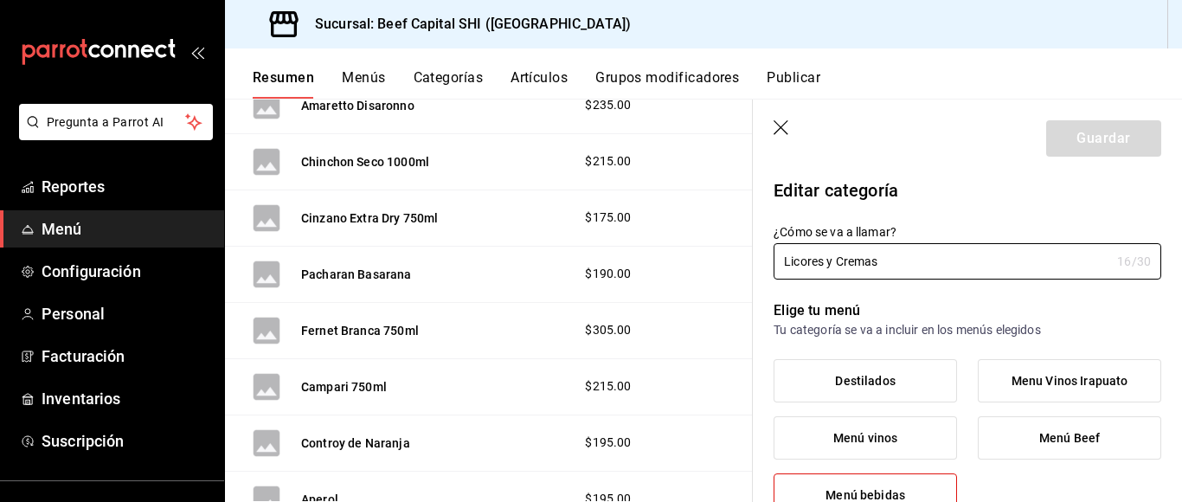
scroll to position [7355, 0]
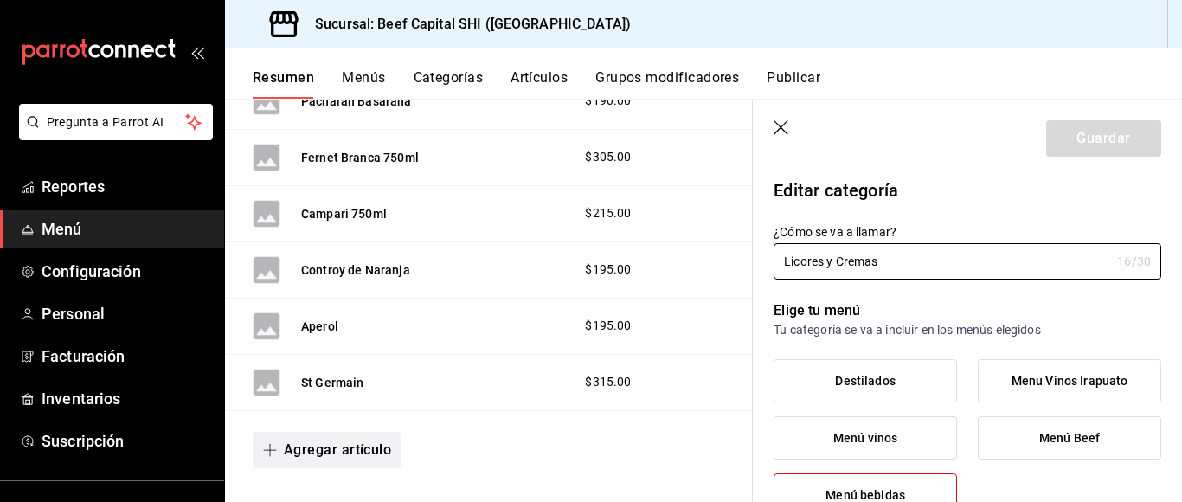
click at [309, 446] on button "Agregar artículo" at bounding box center [327, 450] width 149 height 36
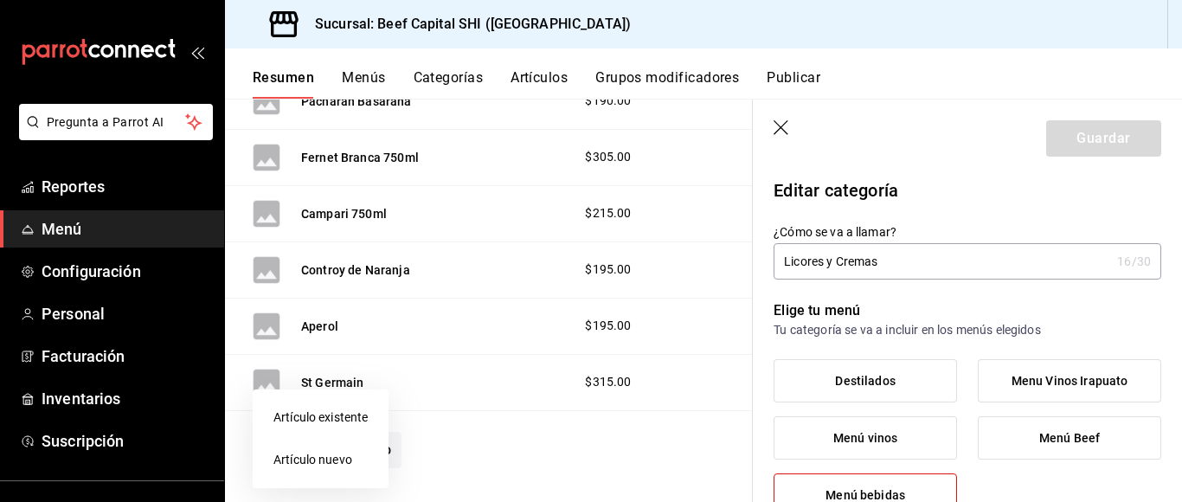
click at [322, 456] on li "Artículo nuevo" at bounding box center [321, 460] width 136 height 42
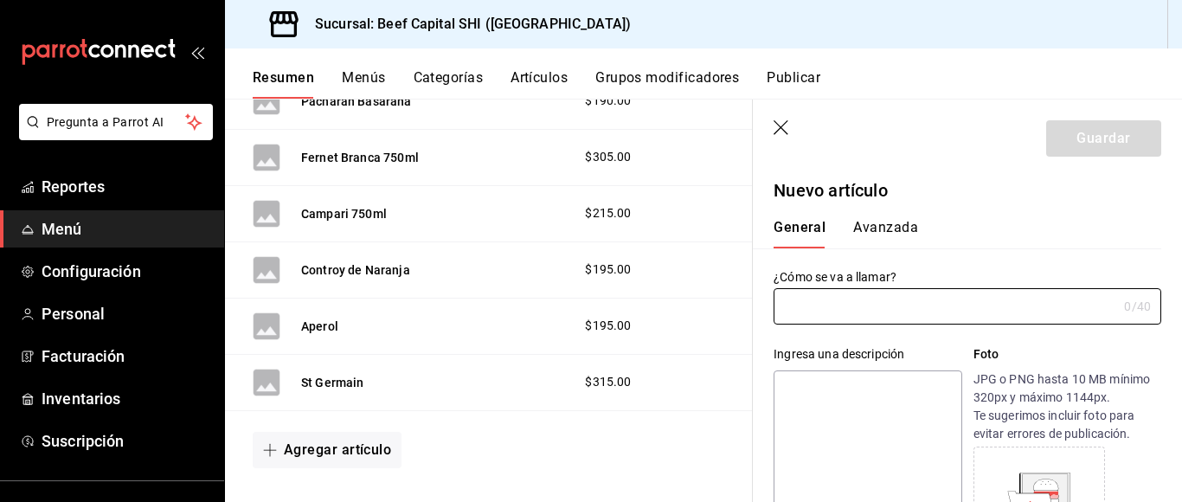
type input "AR-1755838401775"
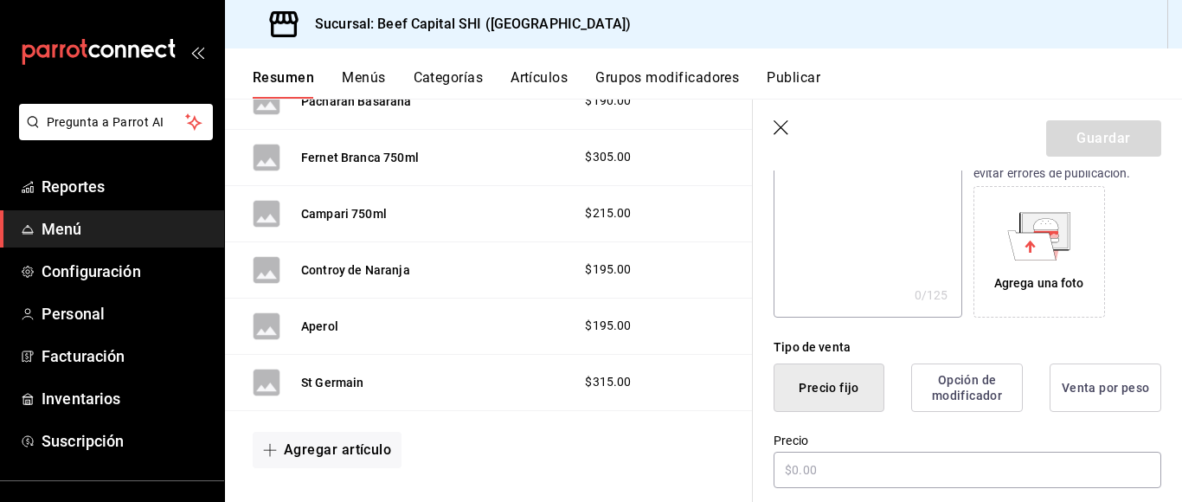
scroll to position [260, 0]
type input "Licor 43 .5ml"
click at [824, 468] on input "text" at bounding box center [967, 470] width 388 height 36
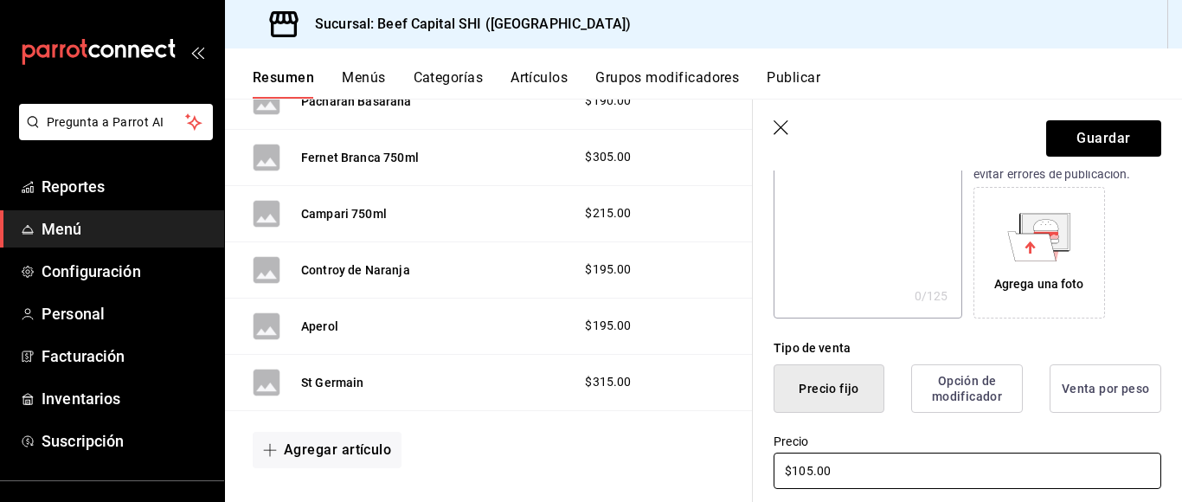
scroll to position [519, 0]
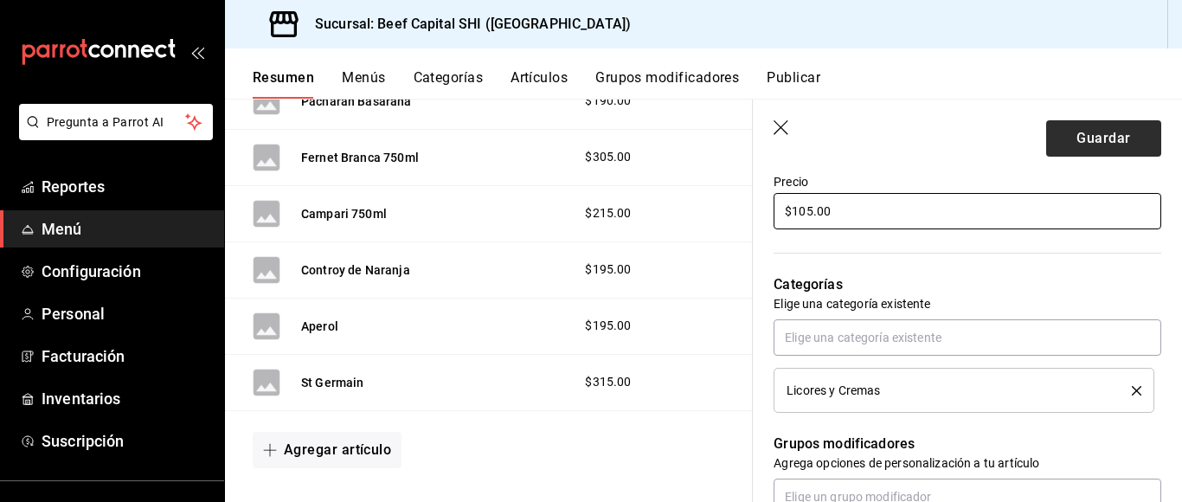
type input "$105.00"
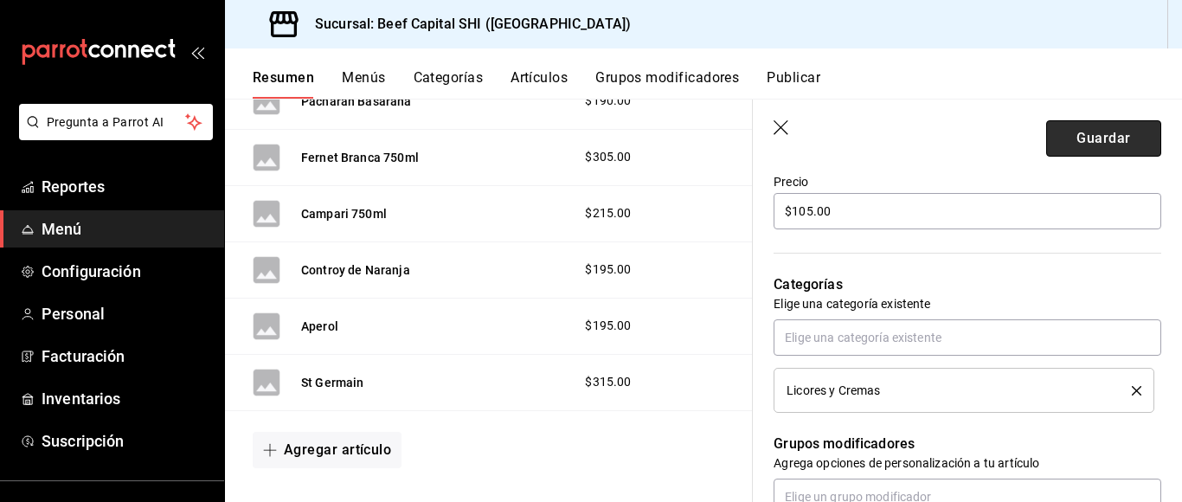
click at [1079, 137] on button "Guardar" at bounding box center [1103, 138] width 115 height 36
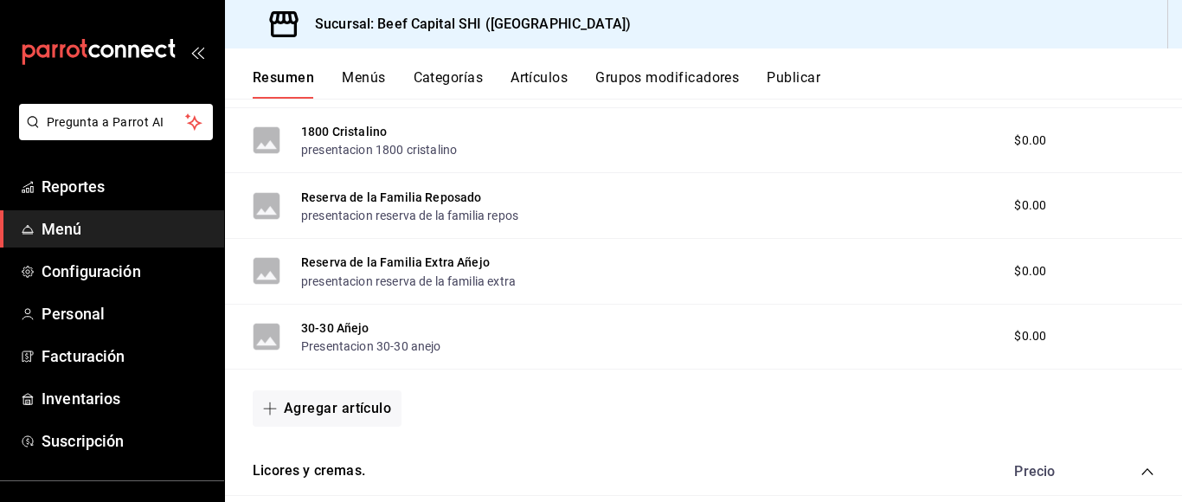
scroll to position [1748, 0]
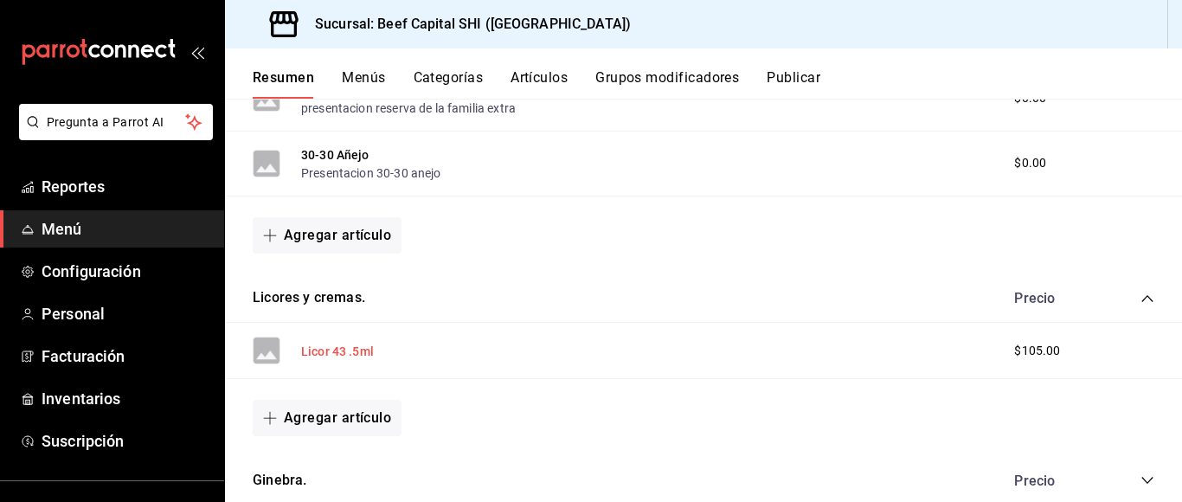
click at [329, 344] on button "Licor 43 .5ml" at bounding box center [337, 351] width 73 height 17
click at [343, 352] on div "Licor 43 .5ml $105.00" at bounding box center [703, 351] width 957 height 56
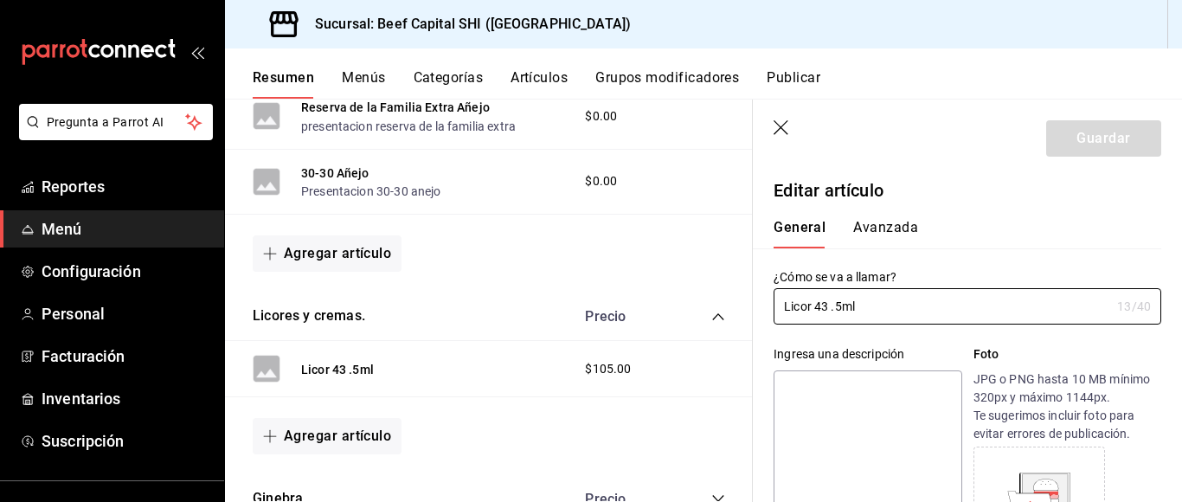
type input "$105.00"
radio input "false"
radio input "true"
click at [864, 230] on button "Avanzada" at bounding box center [885, 233] width 65 height 29
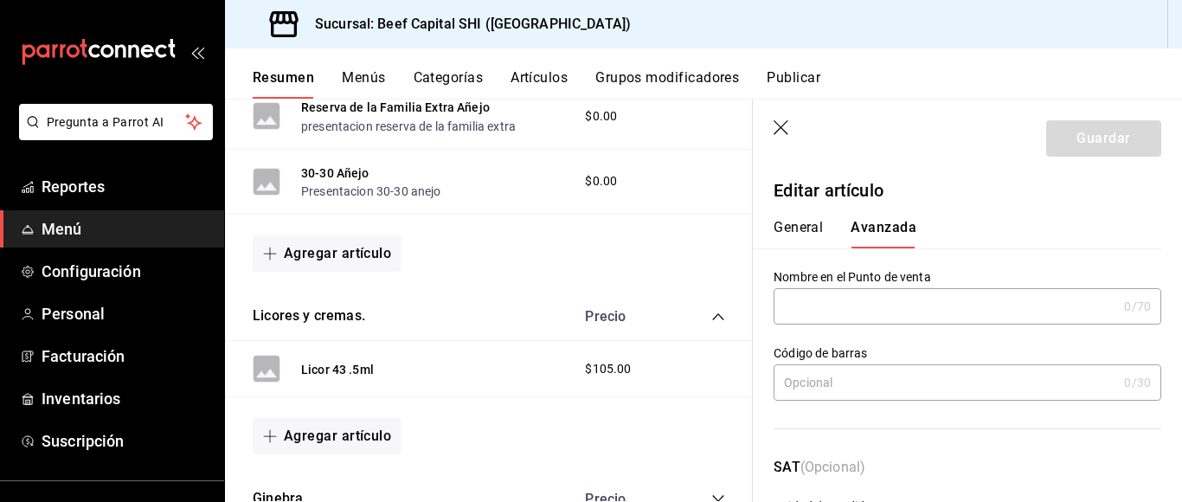
click at [810, 228] on button "General" at bounding box center [797, 233] width 49 height 29
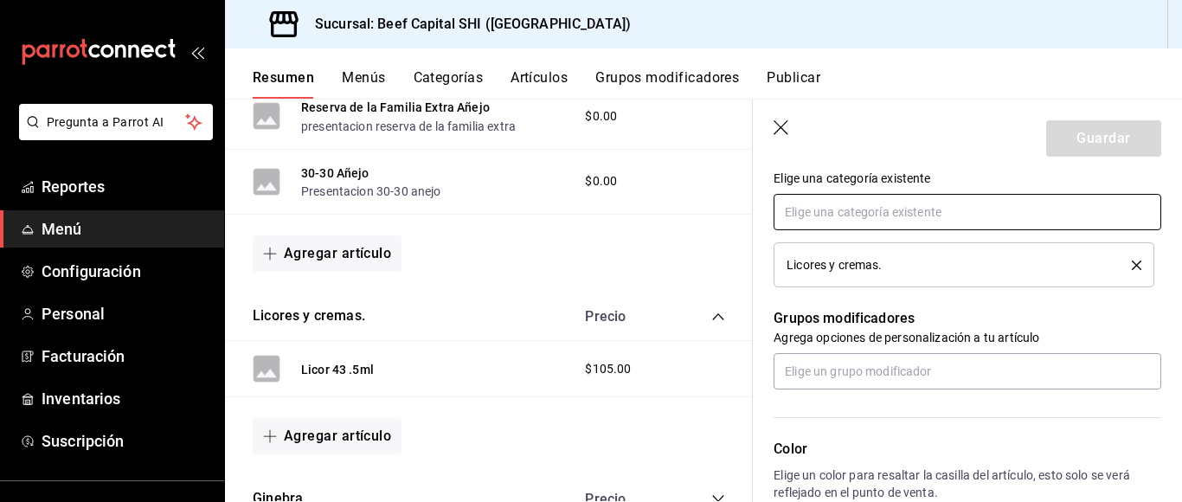
scroll to position [692, 0]
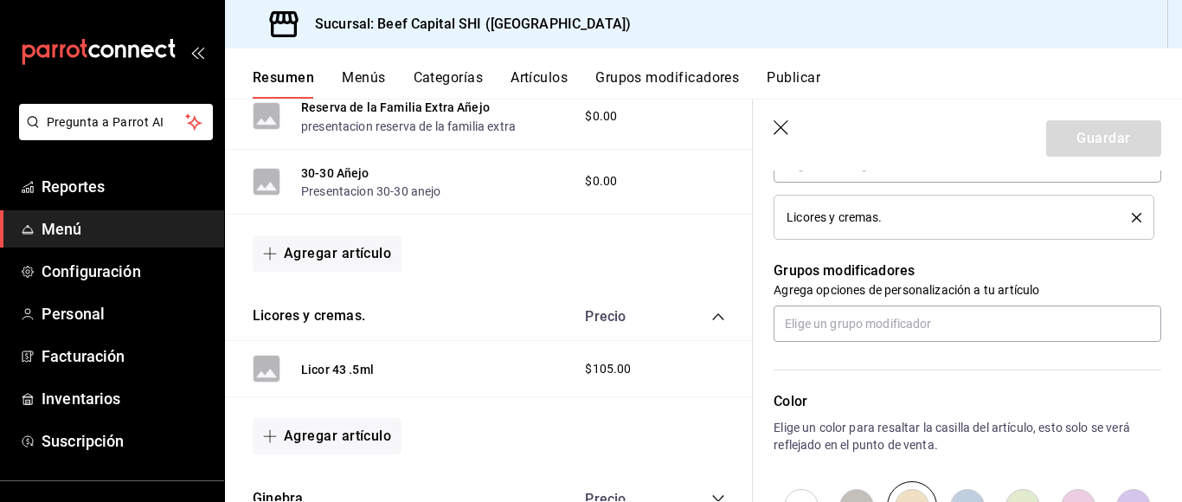
click at [1119, 217] on button "delete" at bounding box center [1130, 218] width 22 height 10
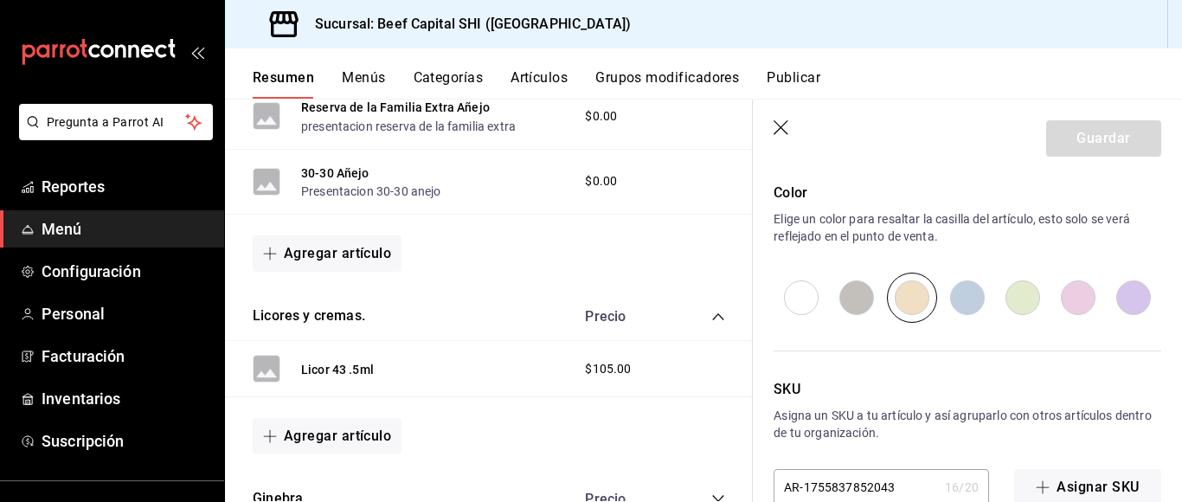
scroll to position [939, 0]
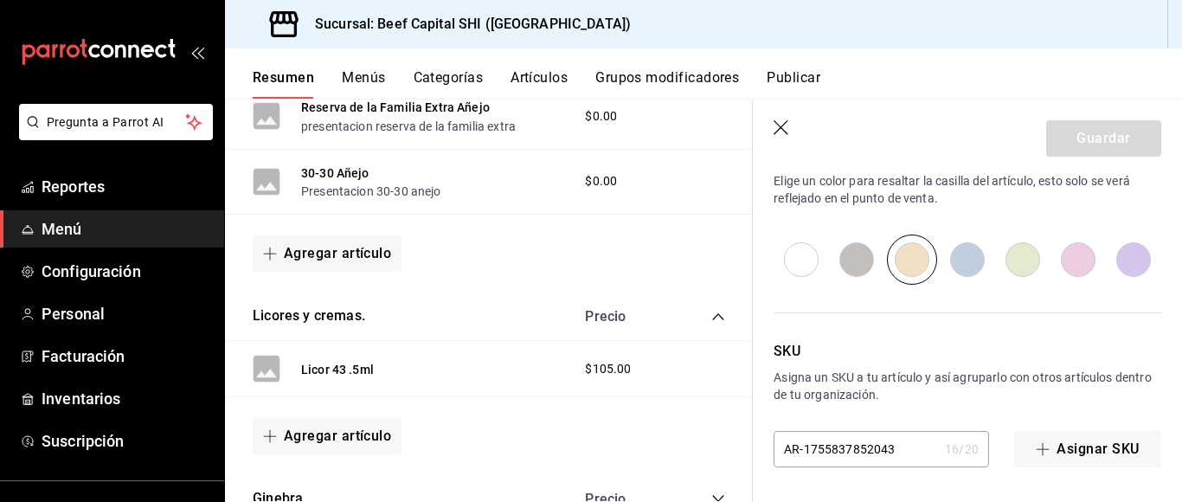
click at [779, 125] on icon "button" at bounding box center [780, 127] width 15 height 15
click at [697, 317] on div "Licores y cremas. Precio" at bounding box center [489, 316] width 528 height 48
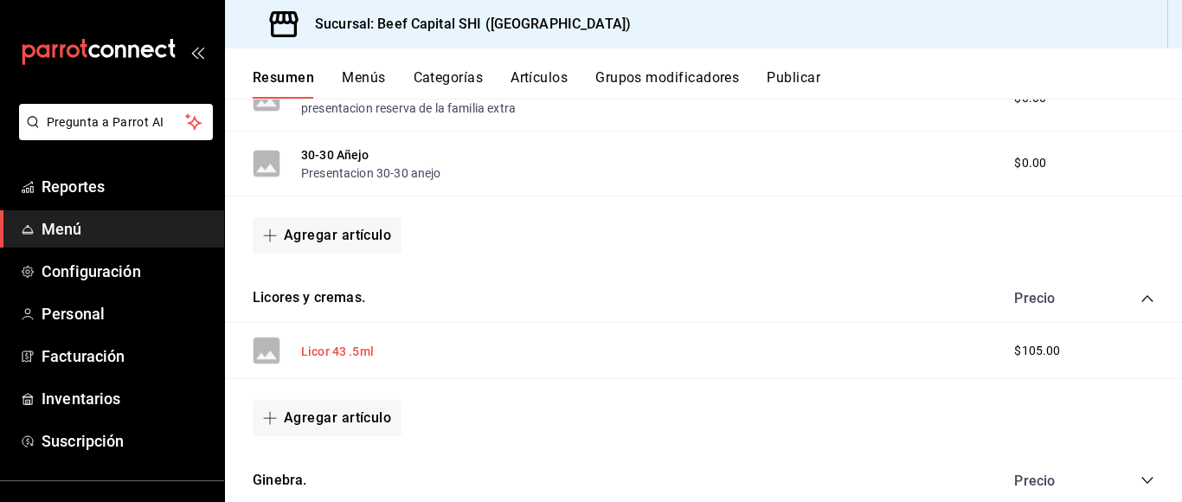
scroll to position [1835, 0]
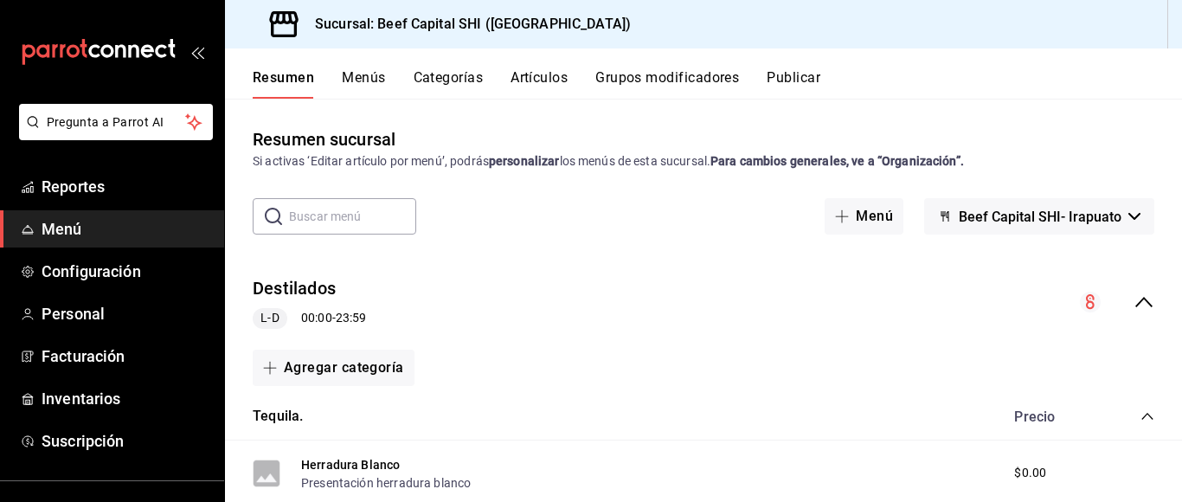
click at [441, 17] on h3 "Sucursal: Beef Capital SHI ([GEOGRAPHIC_DATA])" at bounding box center [466, 24] width 330 height 21
